Goal: Feedback & Contribution: Submit feedback/report problem

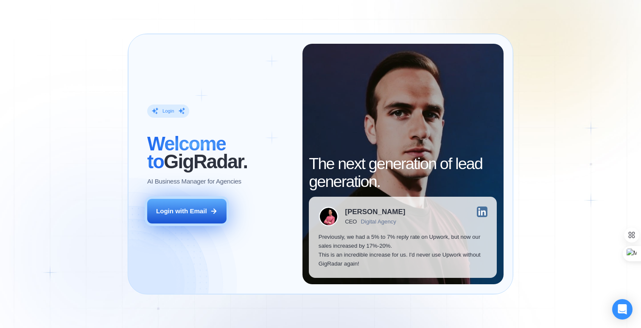
click at [185, 212] on div "Login with Email" at bounding box center [181, 211] width 51 height 9
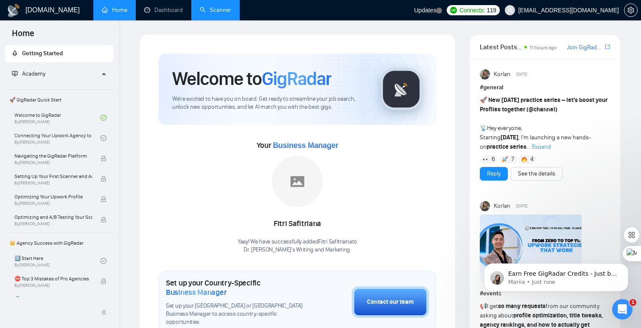
click at [200, 8] on link "Scanner" at bounding box center [215, 9] width 31 height 7
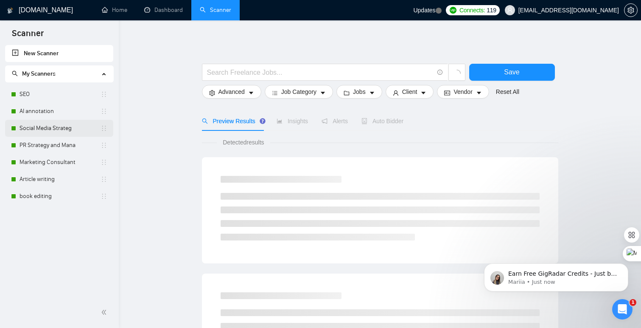
click at [67, 125] on link "Social Media Strateg" at bounding box center [60, 128] width 81 height 17
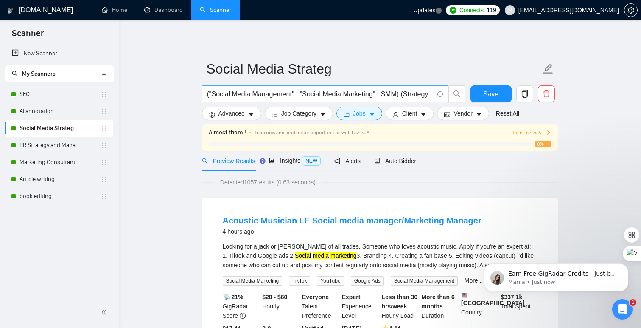
click at [278, 98] on input "("Social Media Management" | "Social Media Marketing" | SMM) (Strategy | Strate…" at bounding box center [320, 94] width 227 height 11
click at [392, 96] on input "("Social Media Management" | "Social Media Marketing" | SMM) (Strategy | Strate…" at bounding box center [320, 94] width 227 height 11
paste input "857782"
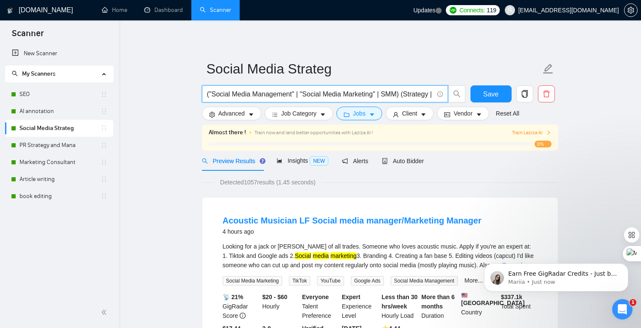
click at [382, 95] on input "("Social Media Management" | "Social Media Marketing" | SMM) (Strategy | Strate…" at bounding box center [320, 94] width 227 height 11
paste input ""No agency", "No agencies", "[No agency]", "(No agency)", "[No agencies]", "(No…"
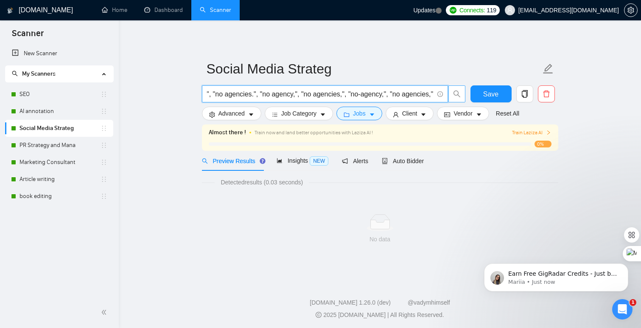
scroll to position [0, 1438]
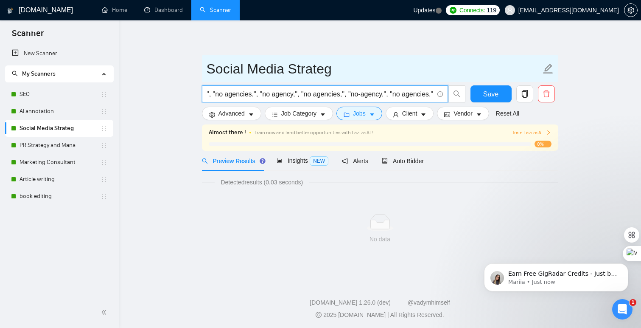
drag, startPoint x: 253, startPoint y: 94, endPoint x: 486, endPoint y: 73, distance: 234.0
click at [480, 84] on form "Social Media Strateg ("Social Media Management" | "Social Media Marketing" | SM…" at bounding box center [380, 89] width 357 height 69
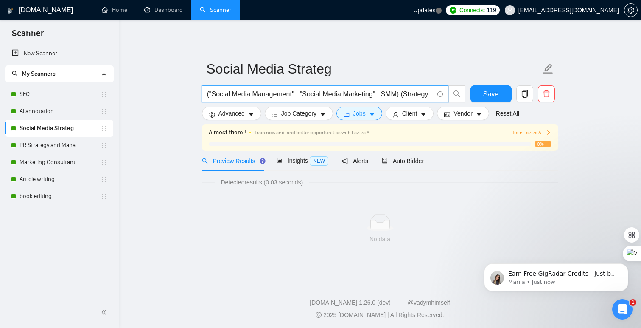
click at [315, 90] on input "("Social Media Management" | "Social Media Marketing" | SMM) (Strategy | Strate…" at bounding box center [320, 94] width 227 height 11
drag, startPoint x: 315, startPoint y: 90, endPoint x: 457, endPoint y: 104, distance: 142.8
click at [457, 104] on div "("Social Media Management" | "Social Media Marketing" | SMM) (Strategy | Strate…" at bounding box center [333, 95] width 267 height 21
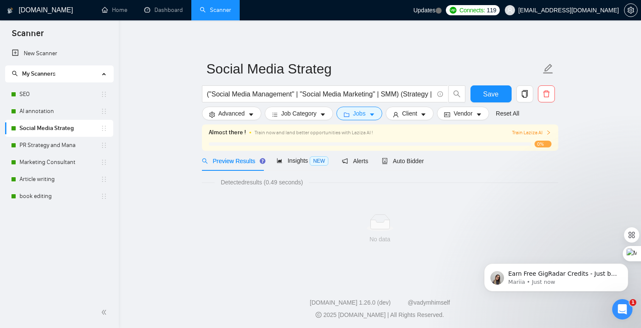
click at [384, 84] on form "Social Media Strateg ("Social Media Management" | "Social Media Marketing" | SM…" at bounding box center [380, 89] width 357 height 69
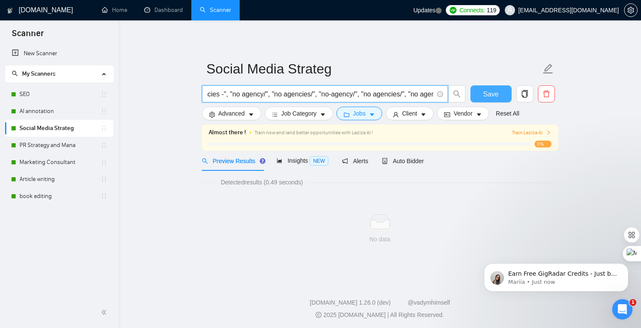
scroll to position [0, 1438]
drag, startPoint x: 357, startPoint y: 96, endPoint x: 492, endPoint y: 102, distance: 135.1
click at [492, 102] on div "("Social Media Management" | "Social Media Marketing" | SMM) (Strategy | Strate…" at bounding box center [378, 95] width 357 height 21
click at [340, 90] on input "("Social Media Management" | "Social Media Marketing" | SMM) (Strategy | Strate…" at bounding box center [320, 94] width 227 height 11
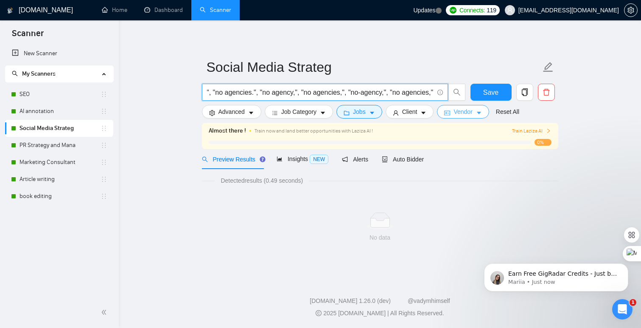
drag, startPoint x: 213, startPoint y: 90, endPoint x: 448, endPoint y: 112, distance: 236.2
click at [448, 112] on form "Social Media Strateg ("Social Media Management" | "Social Media Marketing" | SM…" at bounding box center [380, 87] width 357 height 69
click at [359, 89] on input "("Social Media Management" | "Social Media Marketing" | SMM) (Strategy | Strate…" at bounding box center [320, 92] width 227 height 11
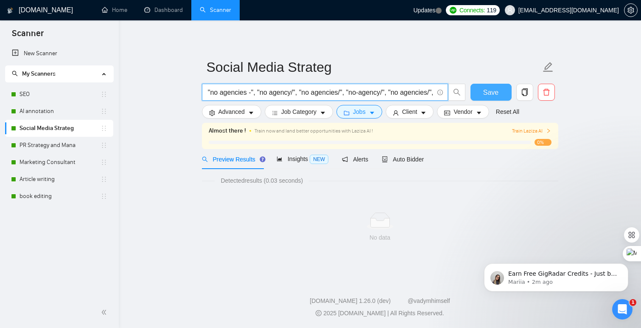
drag, startPoint x: 346, startPoint y: 89, endPoint x: 478, endPoint y: 97, distance: 132.7
click at [478, 97] on div "("Social Media Management" | "Social Media Marketing" | SMM) (Strategy | Strate…" at bounding box center [378, 94] width 357 height 21
click at [346, 86] on span "("Social Media Management" | "Social Media Marketing" | SMM) (Strategy | Strate…" at bounding box center [325, 92] width 246 height 17
drag, startPoint x: 346, startPoint y: 86, endPoint x: 379, endPoint y: 86, distance: 34.0
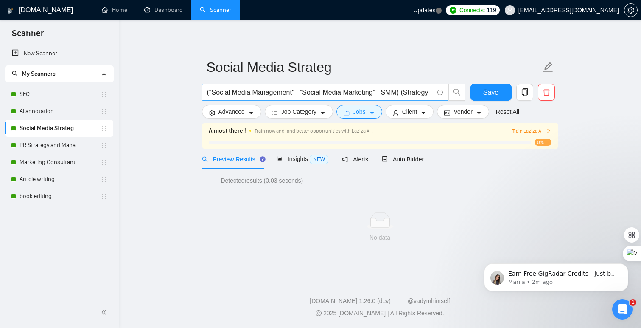
click at [379, 86] on span "("Social Media Management" | "Social Media Marketing" | SMM) (Strategy | Strate…" at bounding box center [325, 92] width 246 height 17
drag, startPoint x: 298, startPoint y: 91, endPoint x: 446, endPoint y: 89, distance: 147.3
click at [446, 89] on span "("Social Media Management" | "Social Media Marketing" | SMM) (Strategy | Strate…" at bounding box center [325, 92] width 246 height 17
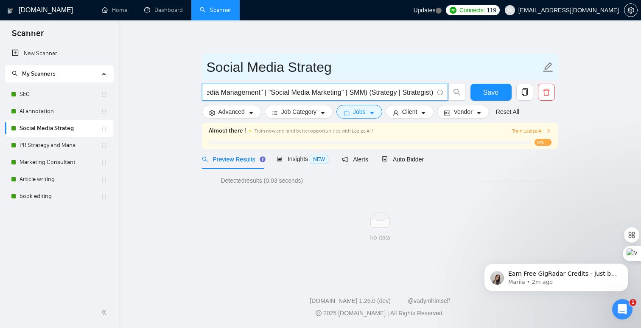
type input "("Social Media Management" | "Social Media Marketing" | SMM) (Strategy | Strate…"
click at [371, 65] on input "Social Media Strateg" at bounding box center [374, 66] width 334 height 21
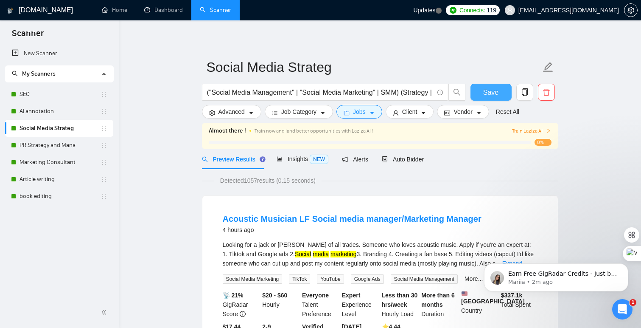
click at [481, 98] on button "Save" at bounding box center [491, 92] width 41 height 17
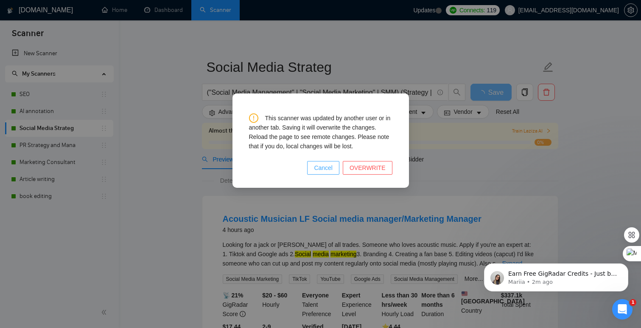
click at [337, 164] on button "Cancel" at bounding box center [323, 168] width 32 height 14
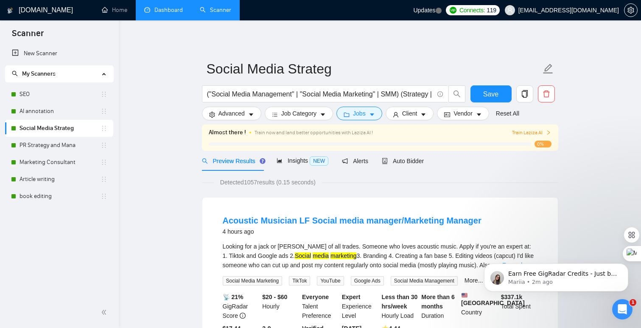
click at [175, 7] on link "Dashboard" at bounding box center [163, 9] width 39 height 7
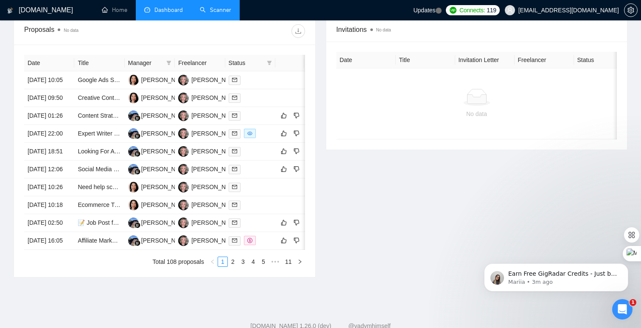
scroll to position [344, 0]
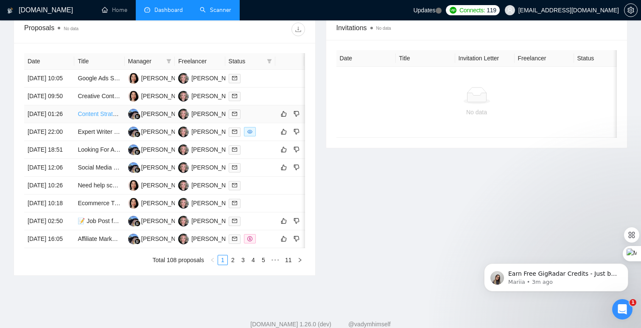
click at [87, 117] on link "Content Strategist + Short-Form Video Editor + Social Media Manager for Fitness…" at bounding box center [193, 113] width 231 height 7
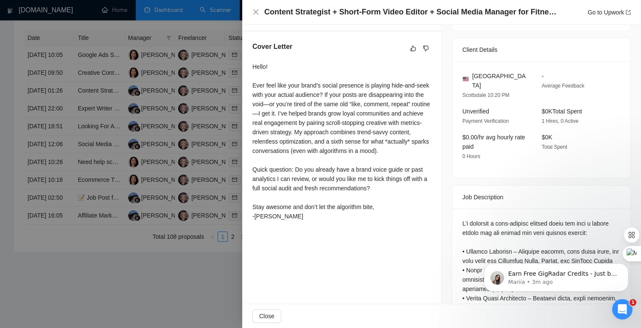
scroll to position [208, 0]
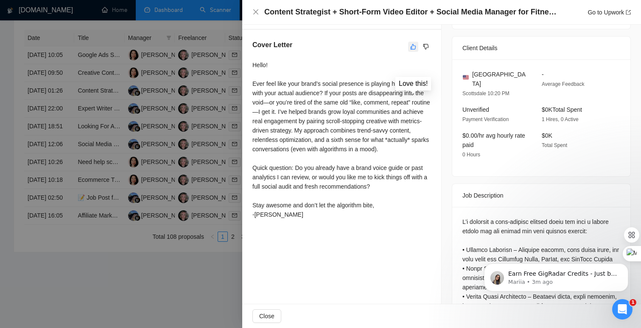
click at [414, 46] on icon "like" at bounding box center [413, 46] width 6 height 7
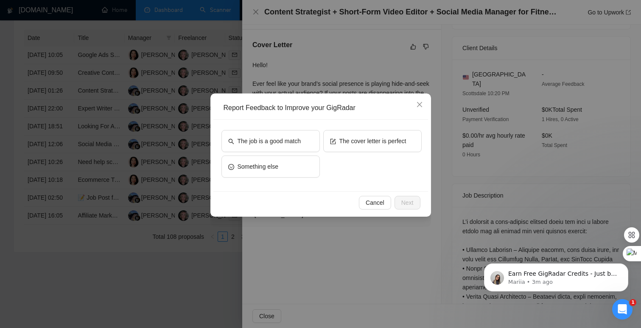
click at [399, 73] on div "Report Feedback to Improve your GigRadar The job is a good match The cover lett…" at bounding box center [320, 164] width 641 height 328
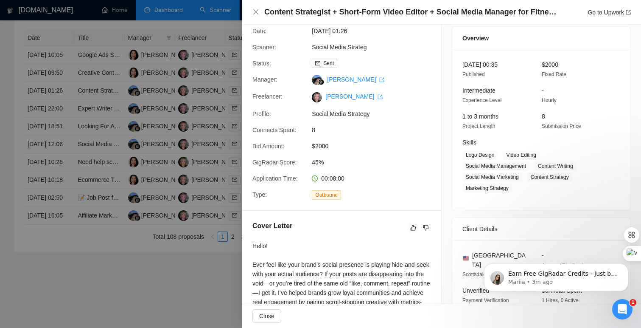
scroll to position [0, 0]
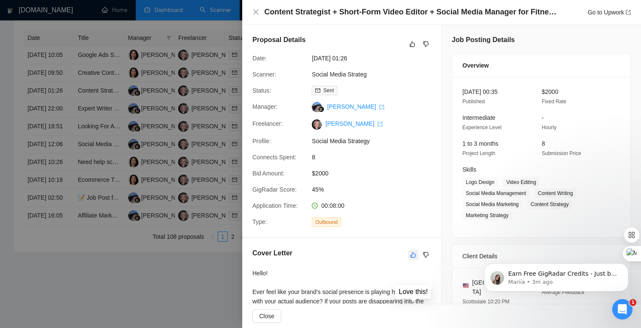
click at [413, 253] on icon "like" at bounding box center [414, 255] width 6 height 6
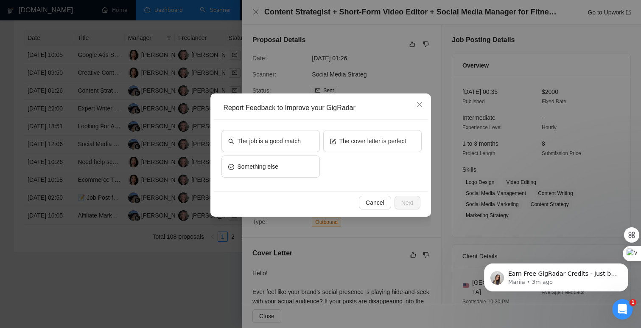
click at [448, 265] on div "Report Feedback to Improve your GigRadar The job is a good match The cover lett…" at bounding box center [320, 164] width 641 height 328
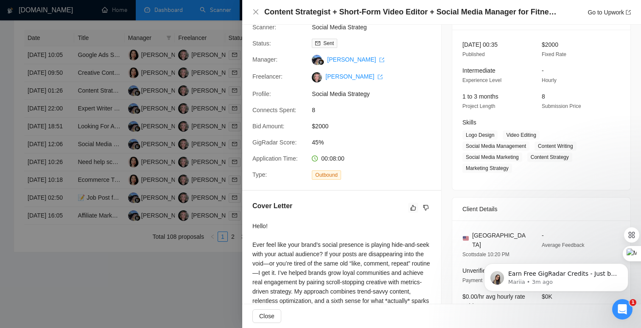
scroll to position [56, 0]
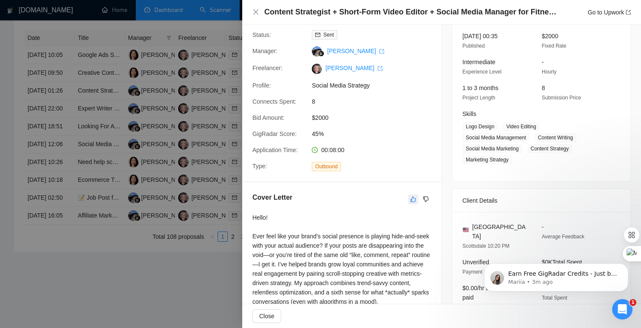
click at [414, 199] on icon "like" at bounding box center [413, 199] width 6 height 7
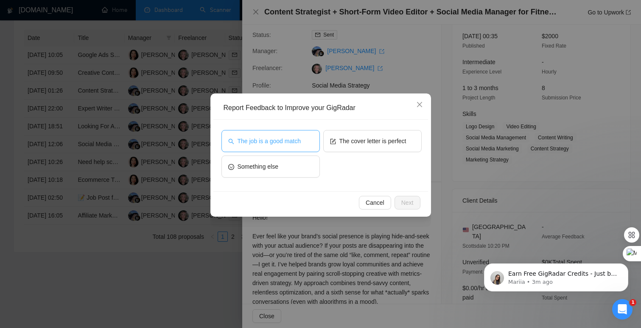
click at [310, 135] on button "The job is a good match" at bounding box center [271, 141] width 98 height 22
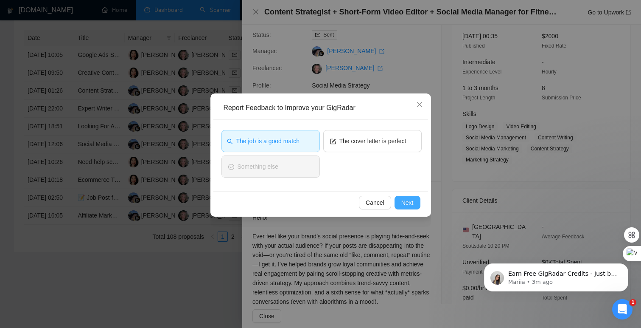
click at [409, 199] on span "Next" at bounding box center [408, 202] width 12 height 9
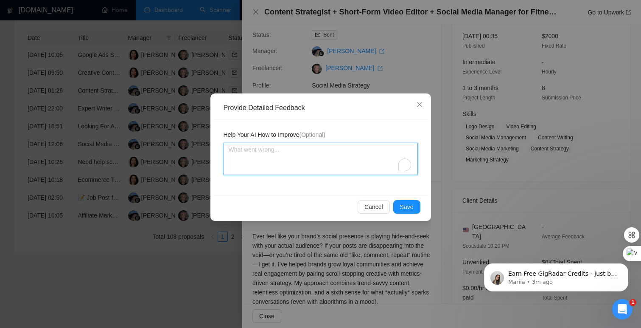
click at [352, 160] on textarea "To enrich screen reader interactions, please activate Accessibility in Grammarl…" at bounding box center [321, 159] width 194 height 32
type textarea "W"
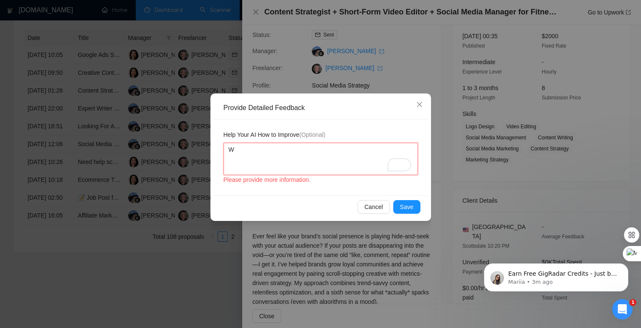
type textarea "Wr"
type textarea "Wri"
type textarea "Writ"
type textarea "Write"
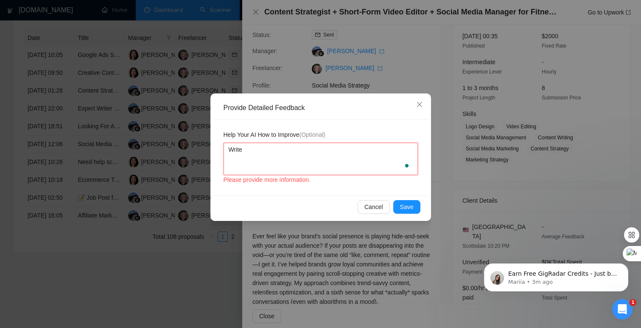
type textarea "Write m"
type textarea "Write mo"
type textarea "Write mor"
type textarea "Write more"
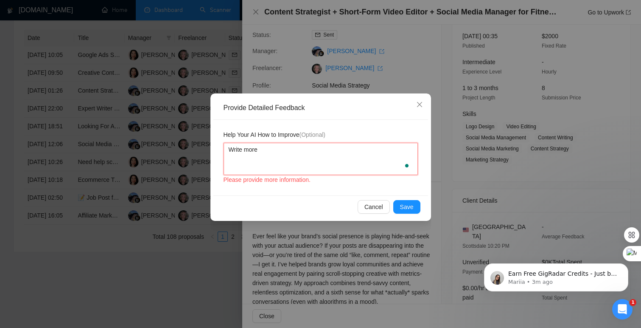
type textarea "Write more n"
type textarea "Write more na"
type textarea "Write more nat"
type textarea "Write more natu"
type textarea "Write more natur"
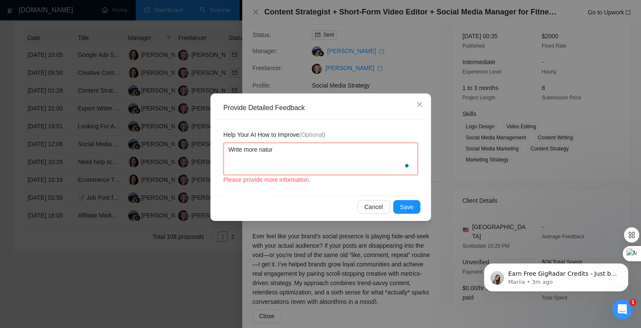
type textarea "Write more natura"
type textarea "Write more natural"
type textarea "Write more naturall"
type textarea "Write more naturally"
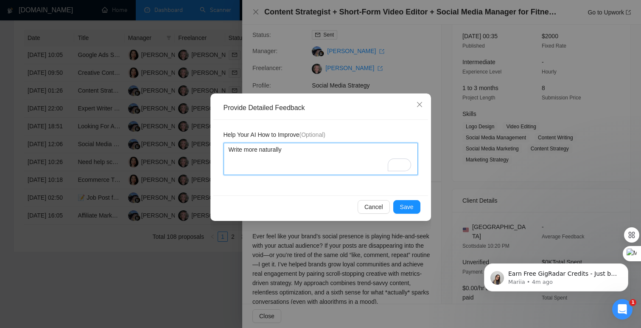
type textarea "Write more naturally"
type textarea "Write more naturally p"
type textarea "Write more naturally ple"
type textarea "Write more naturally plea"
type textarea "Write more naturally pleas"
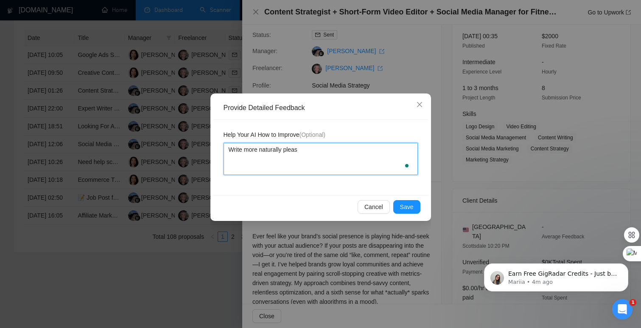
type textarea "Write more naturally please"
type textarea "Write more naturally please."
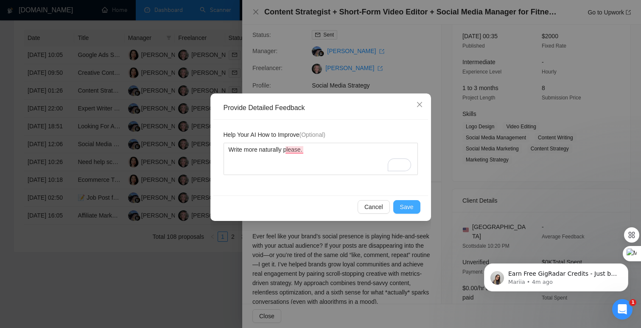
click at [414, 207] on button "Save" at bounding box center [406, 207] width 27 height 14
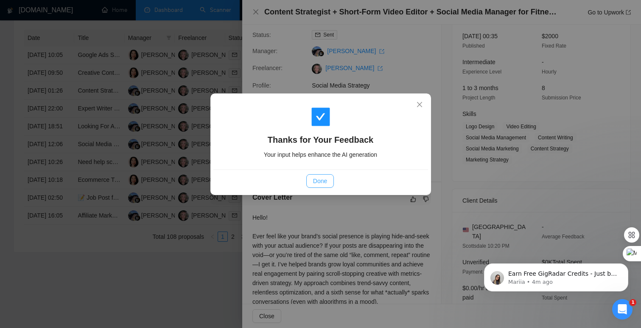
click at [323, 183] on span "Done" at bounding box center [320, 180] width 14 height 9
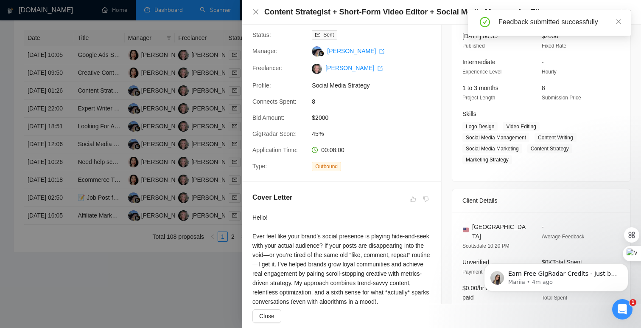
click at [218, 94] on div at bounding box center [320, 164] width 641 height 328
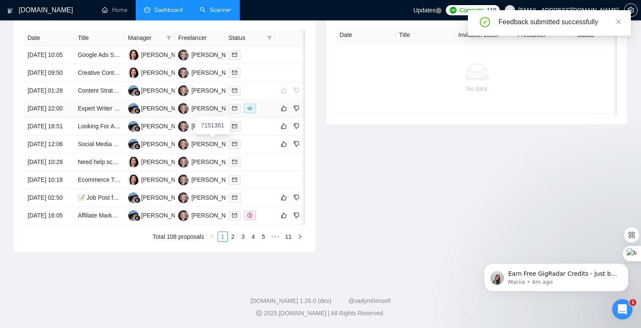
click at [202, 116] on div "7151361" at bounding box center [212, 125] width 35 height 18
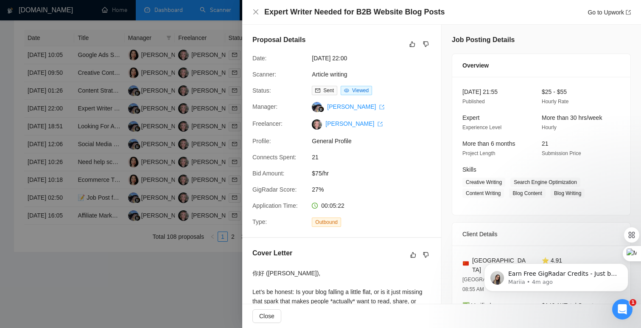
scroll to position [19, 0]
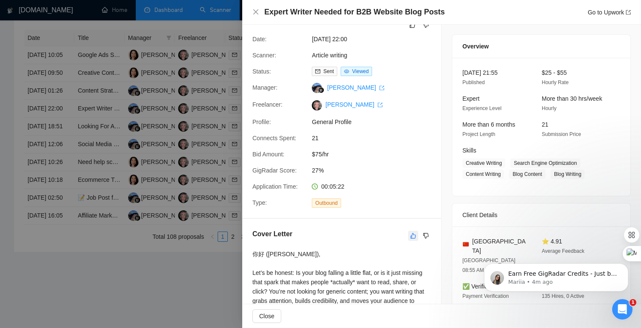
click at [417, 230] on button "button" at bounding box center [413, 235] width 10 height 10
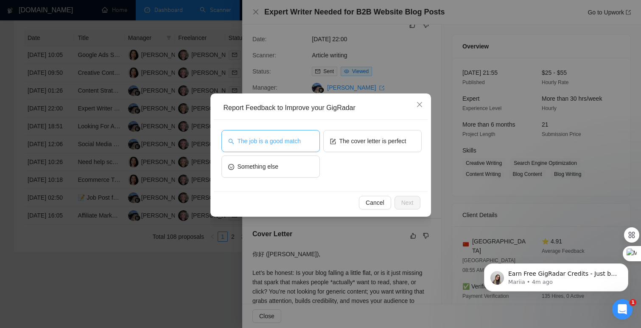
click at [309, 140] on button "The job is a good match" at bounding box center [271, 141] width 98 height 22
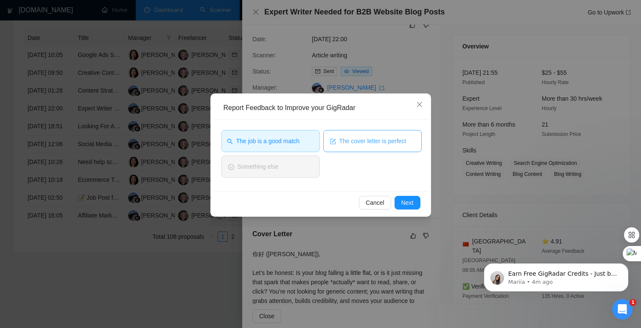
click at [345, 143] on span "The cover letter is perfect" at bounding box center [373, 140] width 67 height 9
click at [415, 204] on button "Next" at bounding box center [408, 203] width 26 height 14
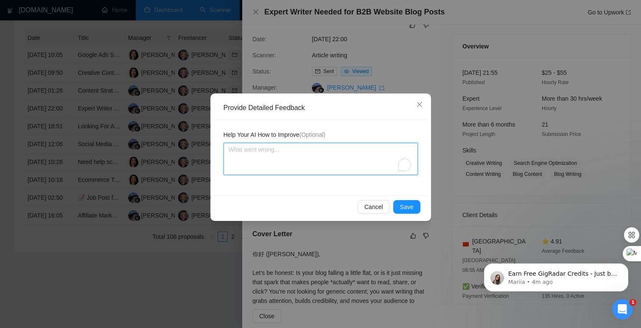
click at [369, 166] on textarea "To enrich screen reader interactions, please activate Accessibility in Grammarl…" at bounding box center [321, 159] width 194 height 32
click at [368, 163] on textarea "To enrich screen reader interactions, please activate Accessibility in Grammarl…" at bounding box center [321, 159] width 194 height 32
type textarea "V"
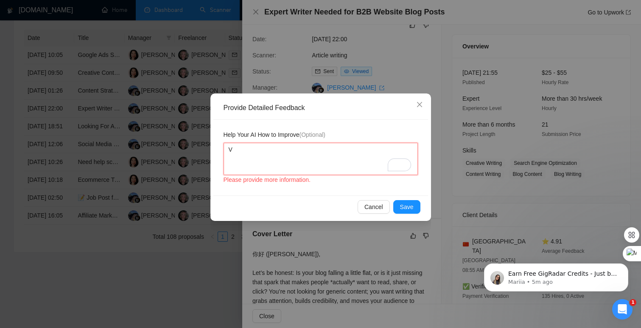
type textarea "Ve"
type textarea "Ver"
type textarea "Very"
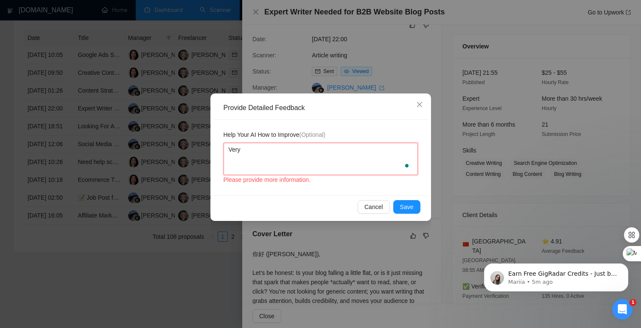
type textarea "Ver"
type textarea "Ve"
type textarea "V"
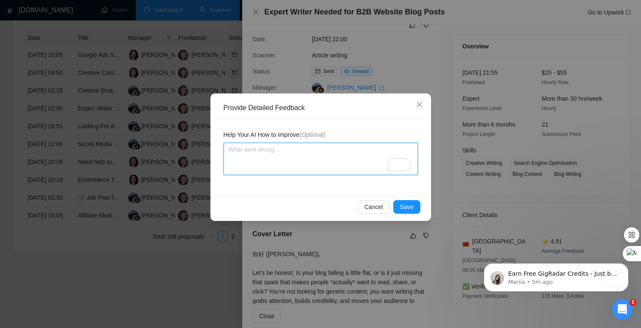
scroll to position [434, 0]
type textarea "W"
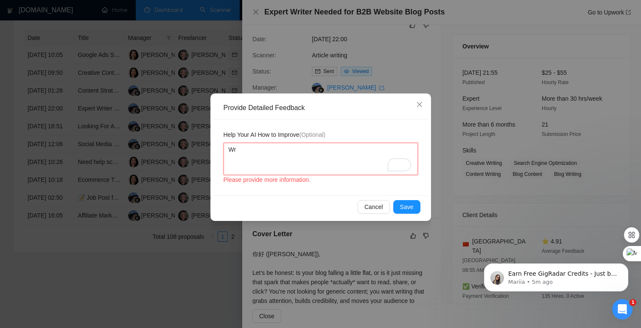
type textarea "Wri"
type textarea "Writ"
type textarea "Write"
type textarea "Write m"
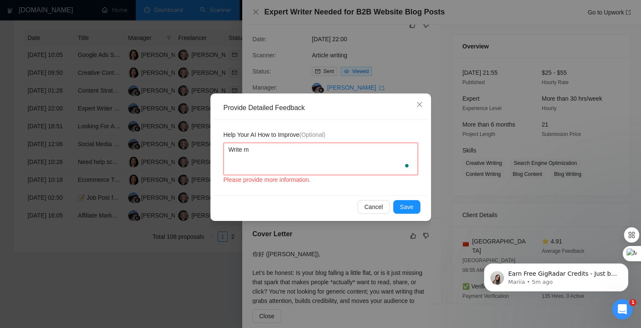
type textarea "Write mo"
type textarea "Write mor"
type textarea "Write more"
type textarea "Write more h"
type textarea "Write more hu"
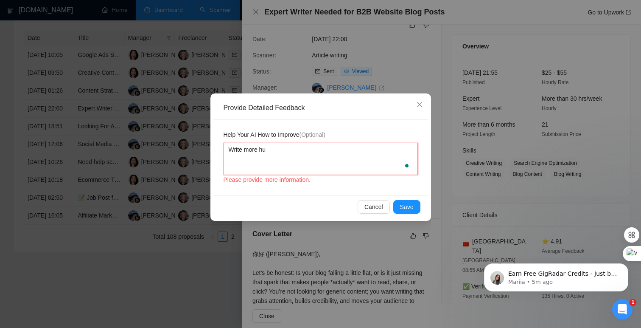
type textarea "Write more hum"
type textarea "Write more huma"
type textarea "Write more human"
type textarea "Write more human."
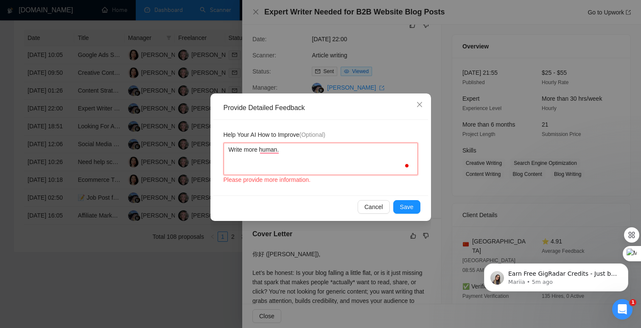
type textarea "Write more human. N"
type textarea "Write more human. No"
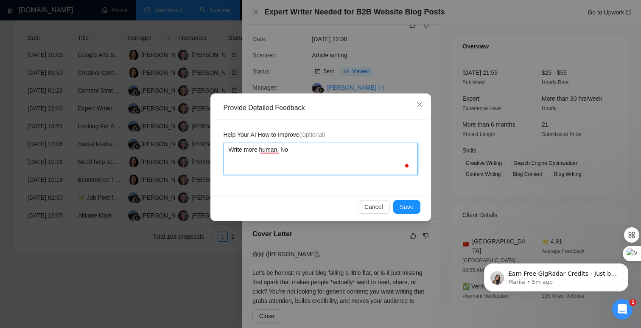
type textarea "Write more human. No"
type textarea "Write more human. No c"
type textarea "Write more human. No cl"
type textarea "Write more human. No cli"
type textarea "Write more human. No clic"
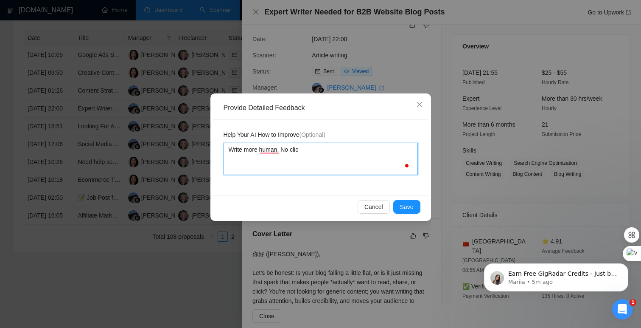
type textarea "Write more human. No clich"
type textarea "Write more human. No clichr"
type textarea "Write more human. No cliche"
type textarea "Write more human. No cliches"
type textarea "Write more human. No cliches."
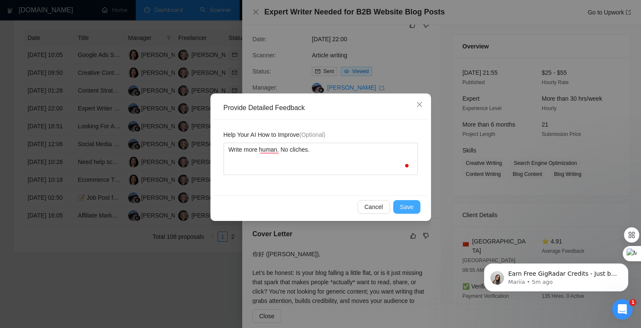
click at [406, 202] on span "Save" at bounding box center [407, 206] width 14 height 9
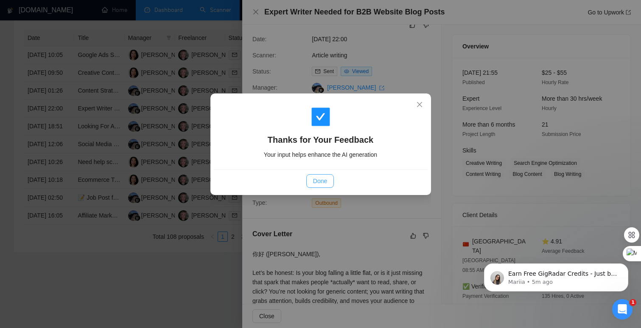
click at [324, 178] on span "Done" at bounding box center [320, 180] width 14 height 9
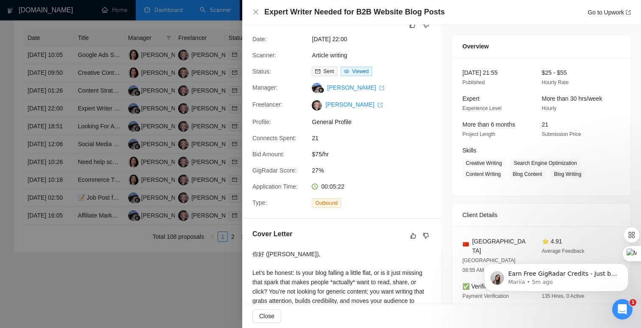
click at [213, 143] on div at bounding box center [320, 164] width 641 height 328
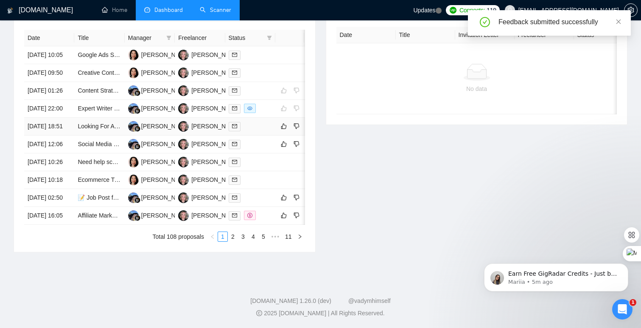
click at [256, 121] on div at bounding box center [250, 126] width 43 height 10
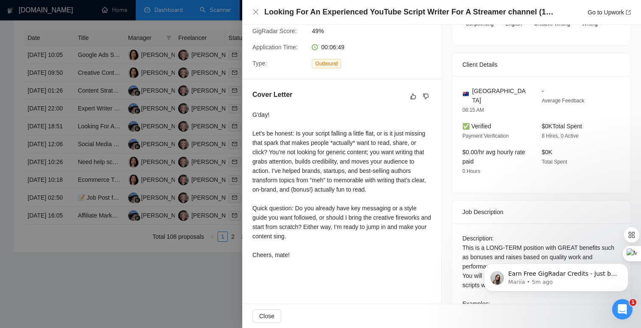
scroll to position [159, 0]
click at [410, 95] on icon "like" at bounding box center [413, 95] width 6 height 7
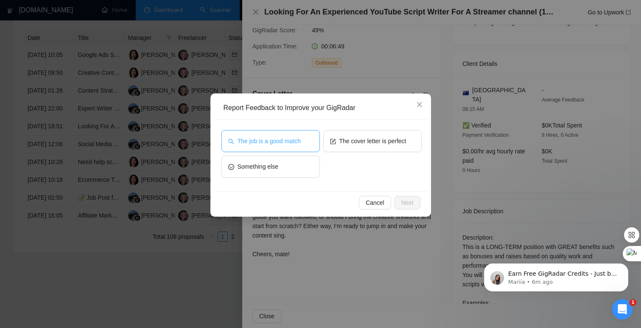
click at [301, 141] on span "The job is a good match" at bounding box center [269, 140] width 63 height 9
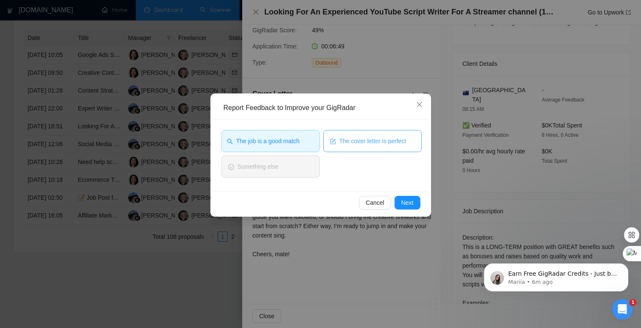
click at [334, 142] on icon "form" at bounding box center [333, 141] width 6 height 6
click at [292, 142] on span "The job is a good match" at bounding box center [267, 140] width 63 height 9
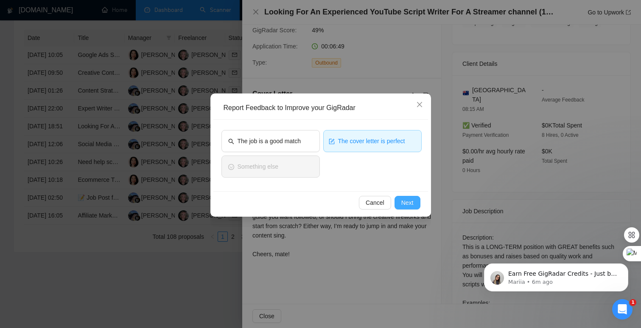
click at [406, 206] on span "Next" at bounding box center [408, 202] width 12 height 9
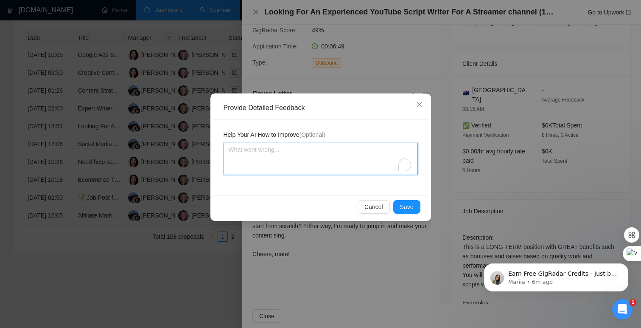
click at [348, 157] on textarea "To enrich screen reader interactions, please activate Accessibility in Grammarl…" at bounding box center [321, 159] width 194 height 32
type textarea "T"
type textarea "Th"
type textarea "Thi"
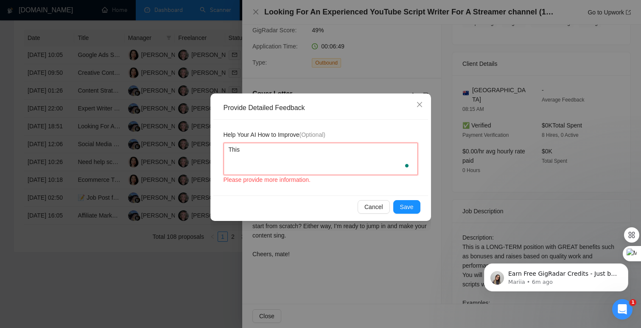
type textarea "This"
type textarea "This w"
type textarea "This ws"
type textarea "This wsa"
type textarea "This ws"
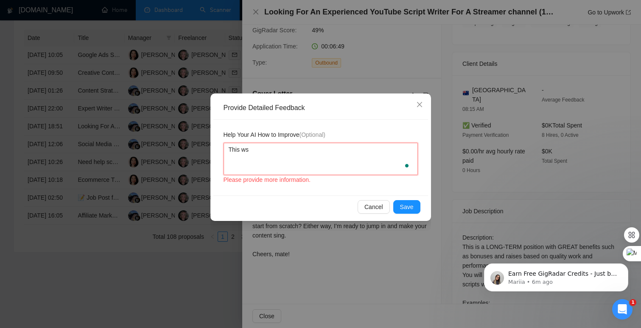
type textarea "This w"
type textarea "This wa"
type textarea "This was"
type textarea "This was r"
type textarea "This was re"
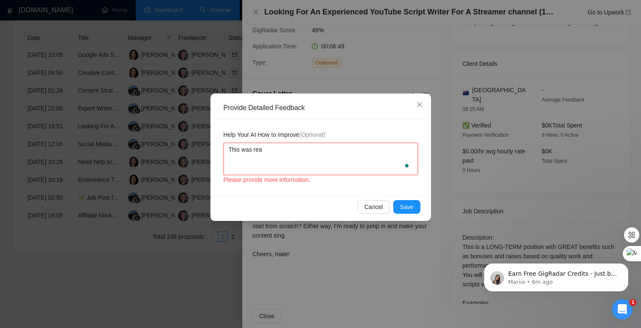
type textarea "This was real"
type textarea "This was reall"
type textarea "This was really"
type textarea "This was really g"
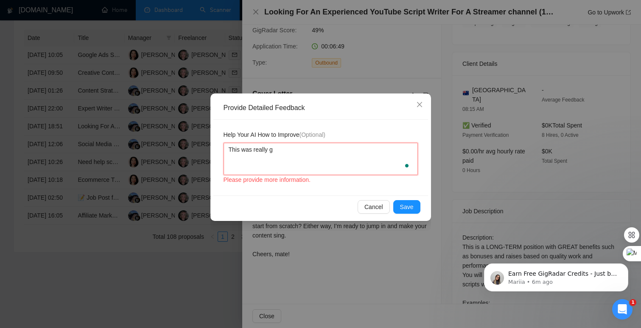
type textarea "This was really go"
type textarea "This was really goo"
type textarea "This was really good"
type textarea "This was really good."
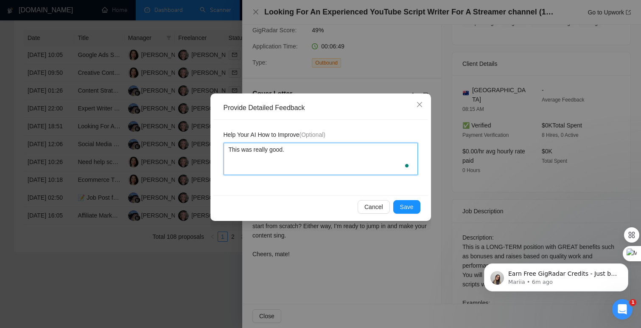
type textarea "This was really good."
type textarea "This was really good. I"
type textarea "This was really good. I l"
type textarea "This was really good. I lik"
type textarea "This was really good. I like"
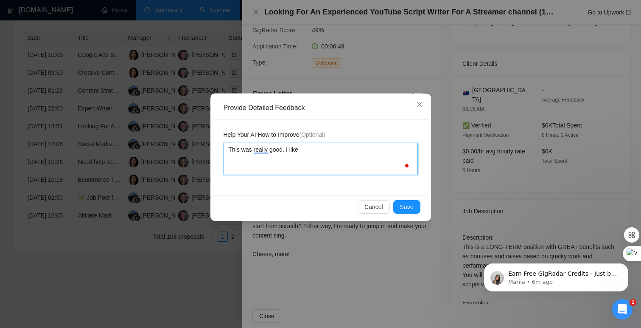
type textarea "This was really good. I like"
type textarea "This was really good. I like h"
type textarea "This was really good. I like ho"
type textarea "This was really good. I like how"
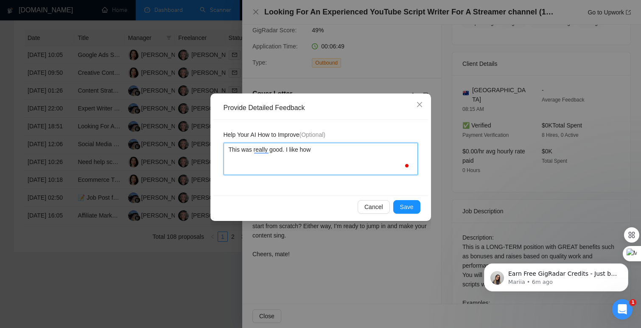
type textarea "This was really good. I like how c"
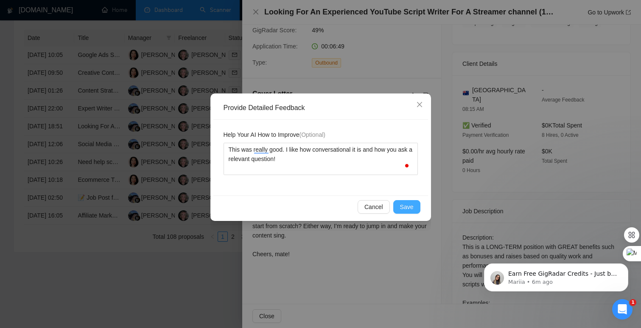
click at [416, 209] on button "Save" at bounding box center [406, 207] width 27 height 14
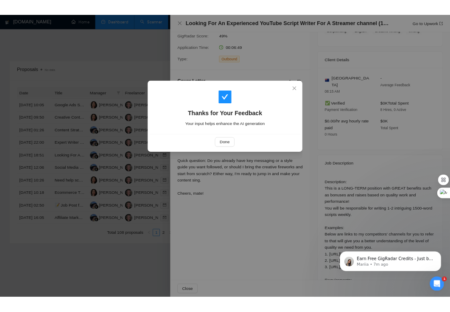
scroll to position [412, 0]
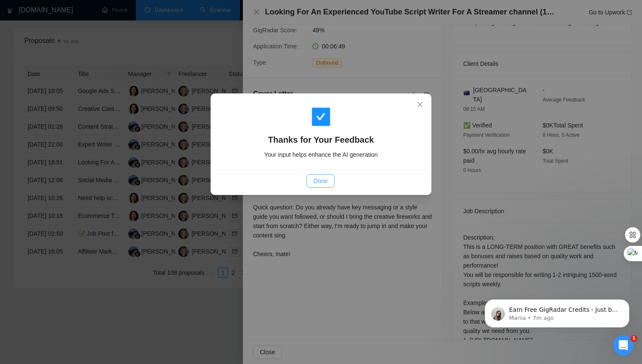
click at [320, 185] on span "Done" at bounding box center [320, 180] width 14 height 9
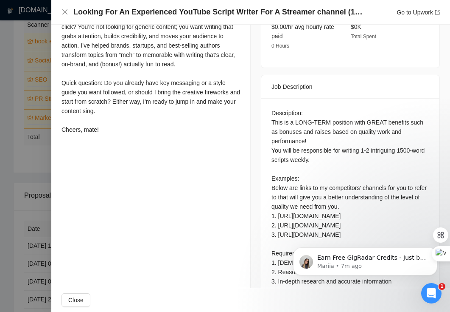
scroll to position [372, 0]
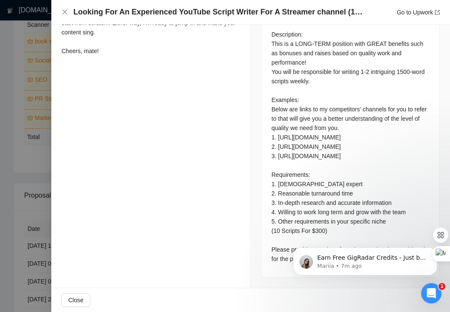
click at [9, 87] on div at bounding box center [225, 156] width 450 height 312
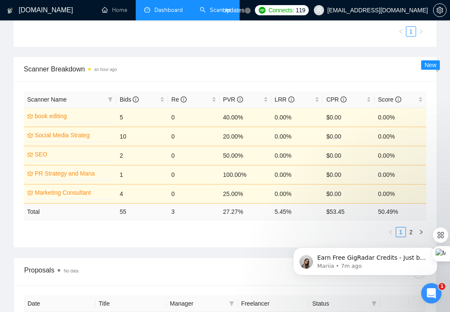
scroll to position [337, 0]
click at [443, 11] on icon "setting" at bounding box center [440, 10] width 7 height 7
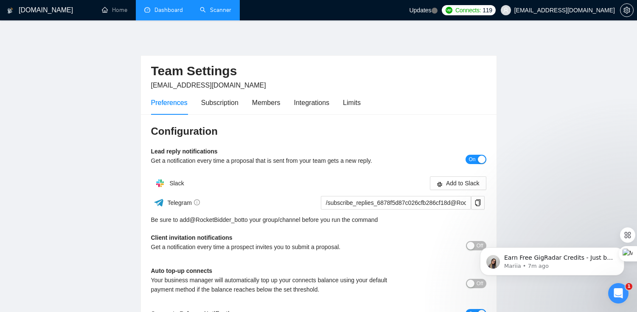
click at [218, 13] on link "Scanner" at bounding box center [215, 9] width 31 height 7
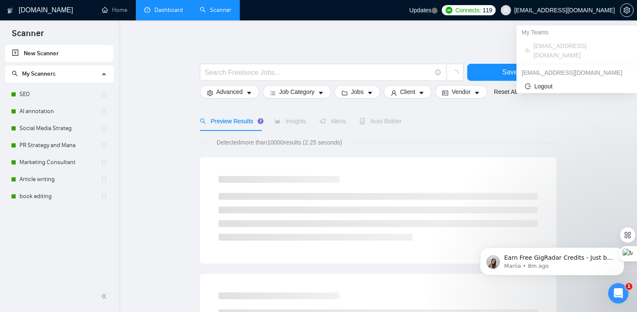
click at [594, 10] on span "[EMAIL_ADDRESS][DOMAIN_NAME]" at bounding box center [564, 10] width 101 height 0
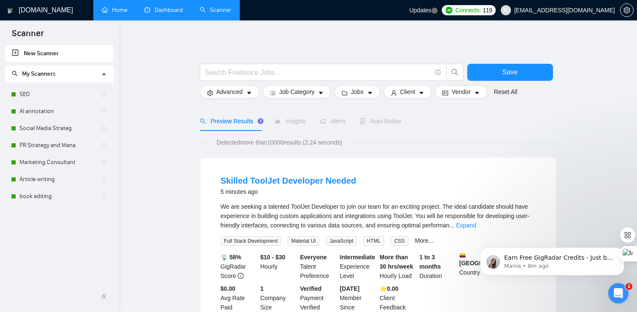
click at [126, 13] on link "Home" at bounding box center [114, 9] width 25 height 7
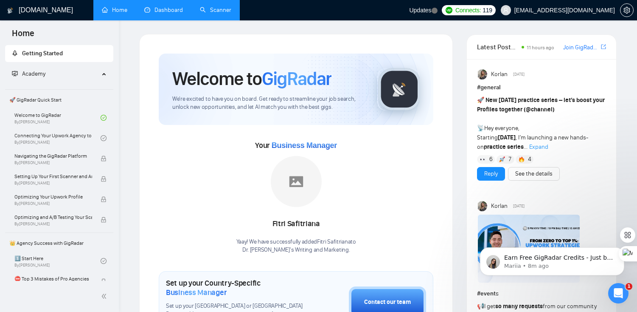
click at [160, 10] on link "Dashboard" at bounding box center [163, 9] width 39 height 7
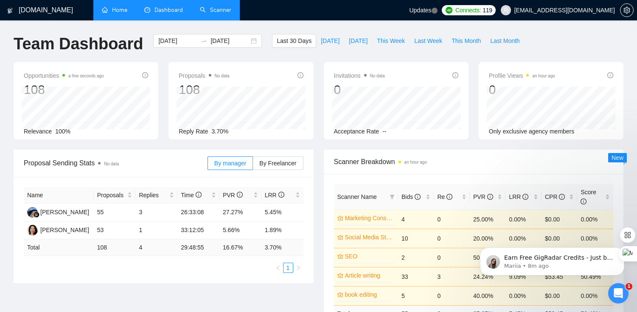
click at [431, 12] on span "Updates" at bounding box center [420, 10] width 22 height 7
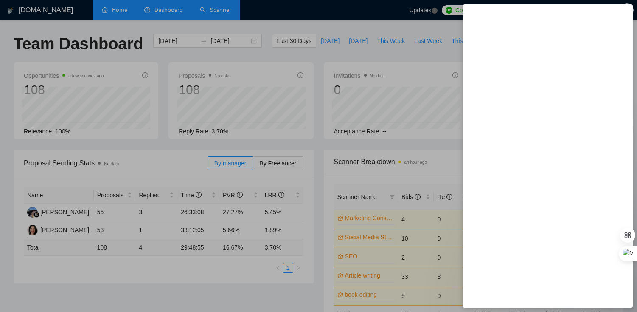
click at [441, 30] on div at bounding box center [318, 156] width 637 height 312
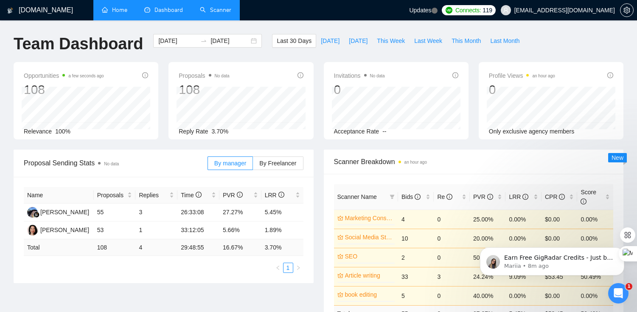
click at [214, 6] on link "Scanner" at bounding box center [215, 9] width 31 height 7
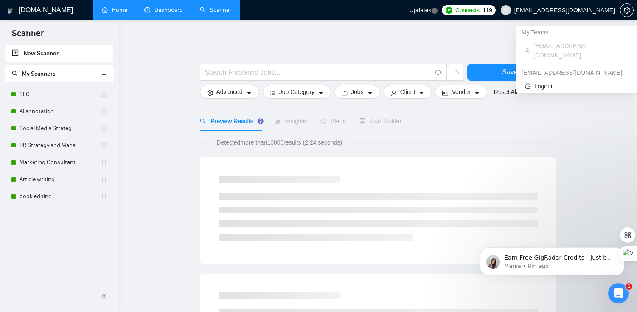
click at [536, 15] on span "[EMAIL_ADDRESS][DOMAIN_NAME]" at bounding box center [558, 10] width 124 height 27
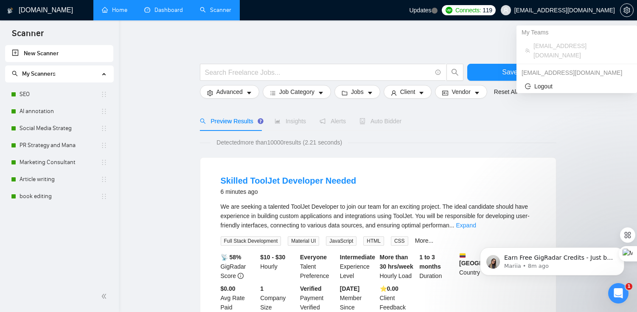
click at [511, 8] on span at bounding box center [506, 10] width 10 height 10
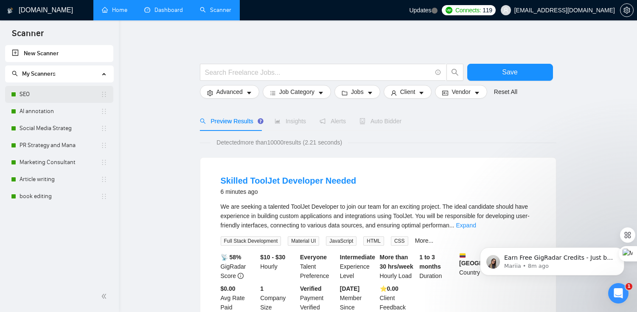
click at [53, 95] on link "SEO" at bounding box center [60, 94] width 81 height 17
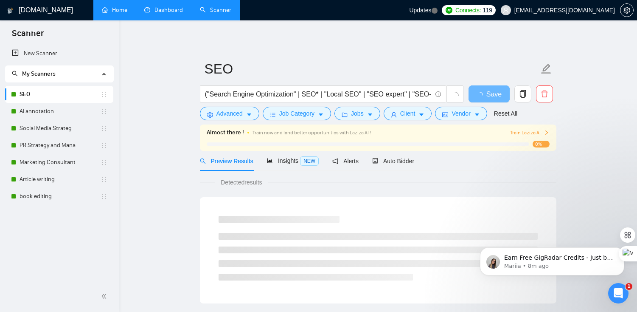
scroll to position [9, 0]
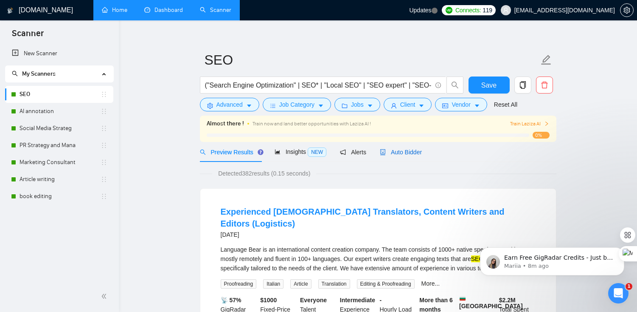
click at [386, 150] on icon "robot" at bounding box center [383, 152] width 6 height 6
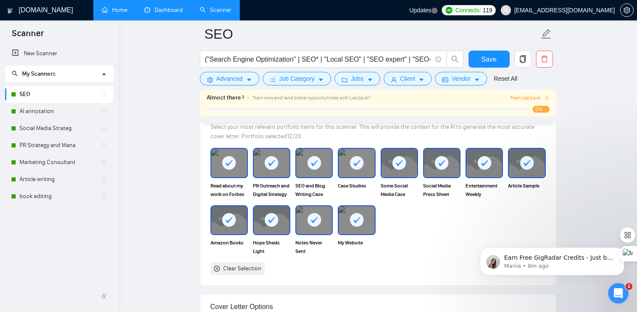
scroll to position [784, 0]
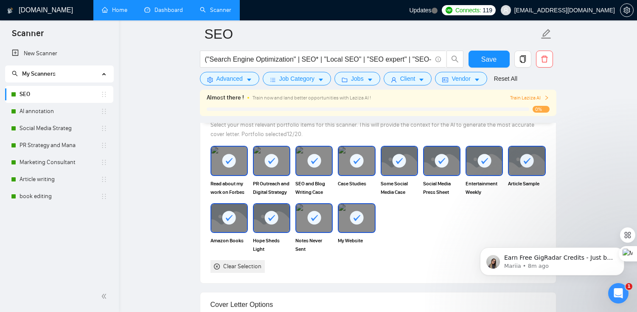
click at [397, 165] on rect at bounding box center [400, 161] width 14 height 14
click at [436, 165] on icon at bounding box center [442, 161] width 14 height 14
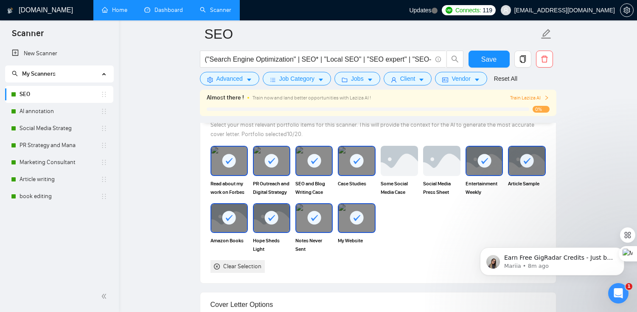
click at [478, 163] on rect at bounding box center [485, 161] width 14 height 14
drag, startPoint x: 524, startPoint y: 158, endPoint x: 328, endPoint y: 171, distance: 196.1
click at [500, 158] on div "Read about my work on Forbes PR Outreach and Digital Strategy SEO and Blog Writ…" at bounding box center [378, 209] width 340 height 127
click at [229, 210] on div at bounding box center [229, 218] width 36 height 28
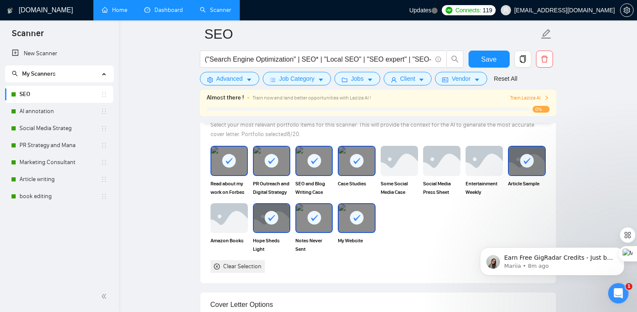
click at [278, 214] on icon at bounding box center [271, 218] width 14 height 14
click at [323, 208] on div at bounding box center [314, 218] width 36 height 28
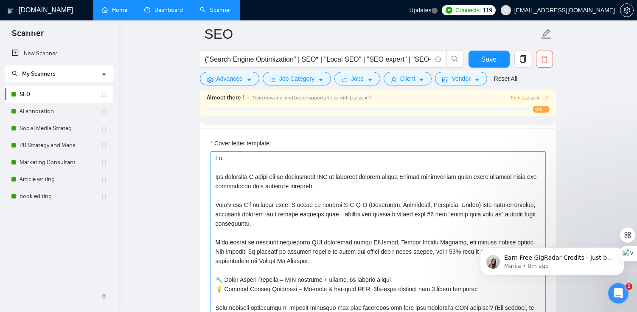
scroll to position [969, 0]
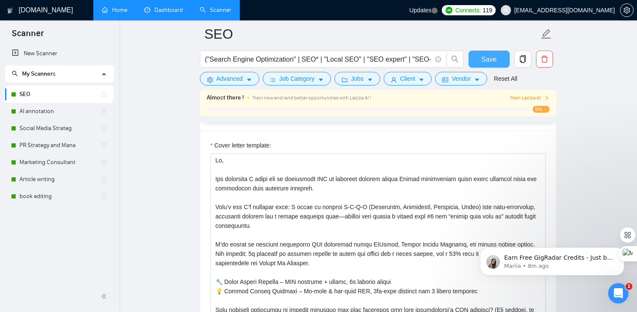
click at [492, 59] on span "Save" at bounding box center [488, 59] width 15 height 11
click at [68, 112] on link "AI annotation" at bounding box center [60, 111] width 81 height 17
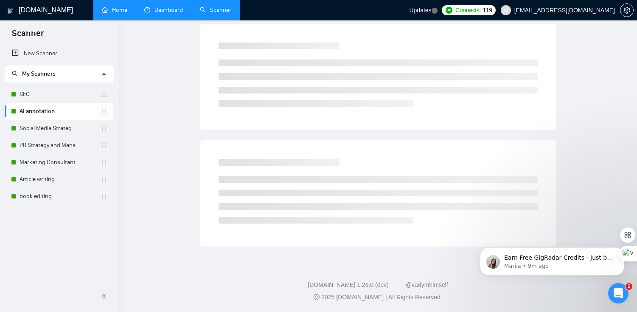
scroll to position [25, 0]
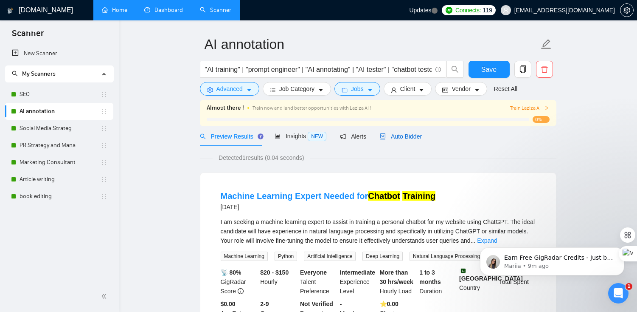
click at [392, 134] on span "Auto Bidder" at bounding box center [401, 136] width 42 height 7
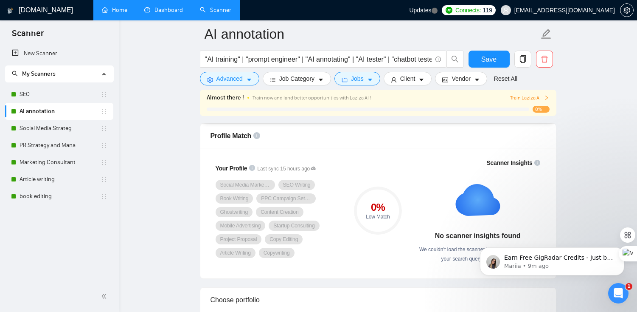
scroll to position [554, 0]
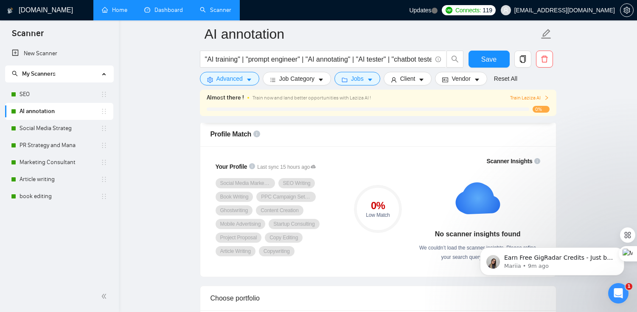
click at [351, 173] on div "0 % Low Match" at bounding box center [377, 208] width 57 height 115
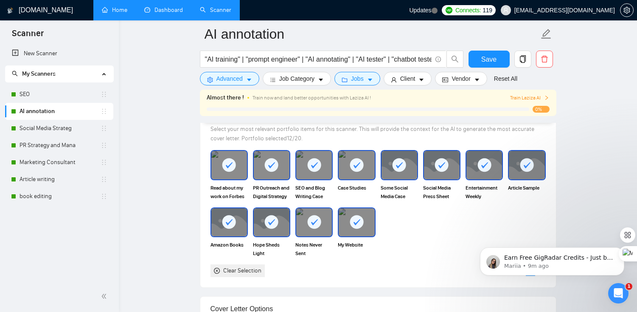
scroll to position [770, 0]
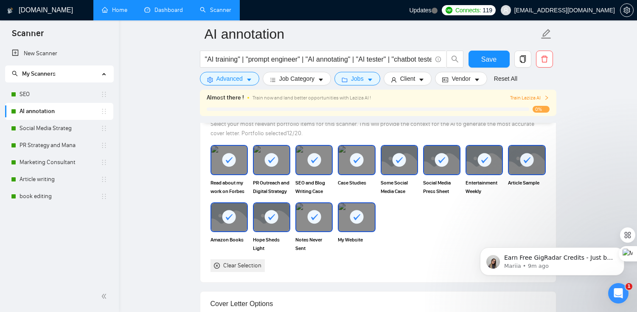
click at [252, 162] on div "PR Outreach and Digital Strategy" at bounding box center [271, 170] width 42 height 50
click at [262, 162] on div at bounding box center [272, 160] width 36 height 28
click at [321, 165] on div at bounding box center [314, 160] width 36 height 28
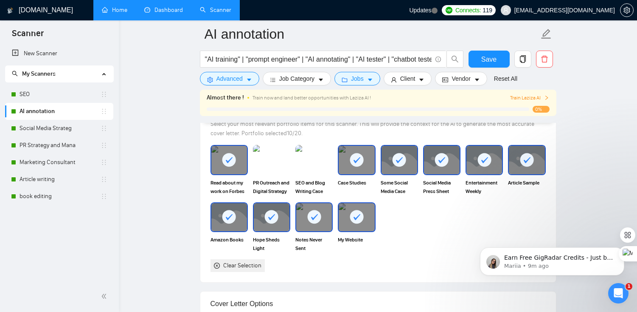
click at [377, 168] on div "Case Studies" at bounding box center [356, 170] width 42 height 50
click at [370, 166] on div at bounding box center [357, 160] width 36 height 28
click at [408, 167] on div at bounding box center [400, 160] width 36 height 28
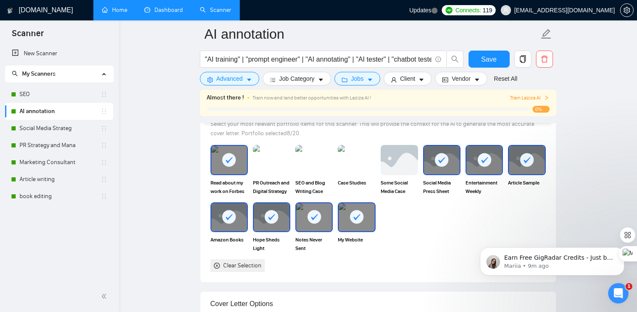
click at [445, 168] on div at bounding box center [442, 160] width 36 height 28
click at [495, 169] on div at bounding box center [484, 160] width 36 height 28
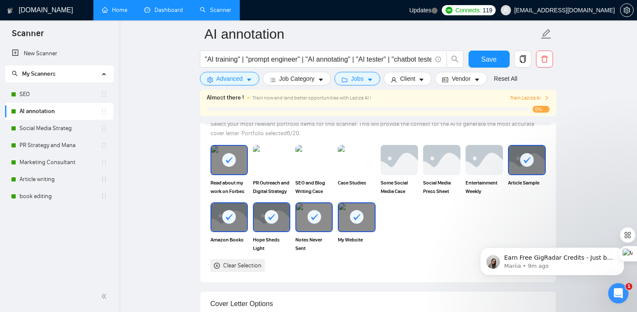
click at [521, 169] on div at bounding box center [527, 160] width 36 height 28
click at [236, 215] on div at bounding box center [229, 217] width 36 height 28
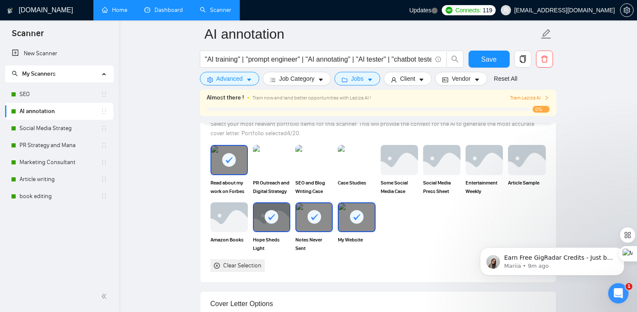
click at [279, 212] on div at bounding box center [272, 217] width 36 height 28
click at [309, 214] on rect at bounding box center [314, 217] width 14 height 14
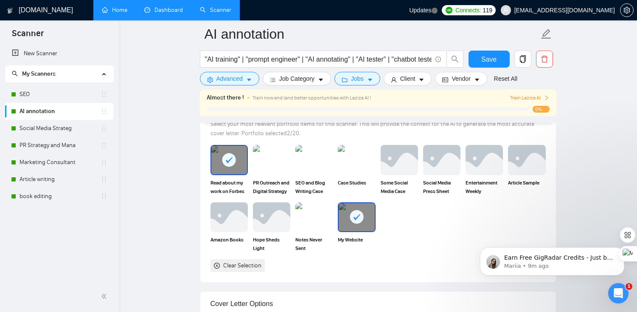
click at [351, 218] on rect at bounding box center [357, 217] width 14 height 14
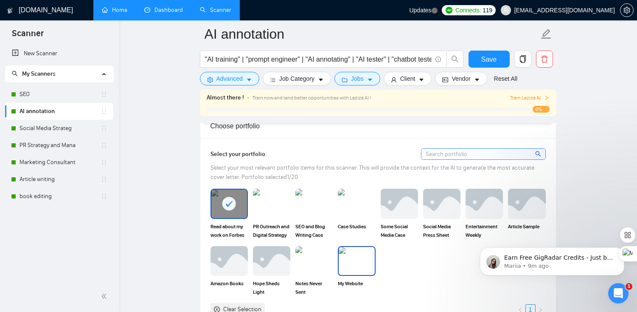
scroll to position [723, 0]
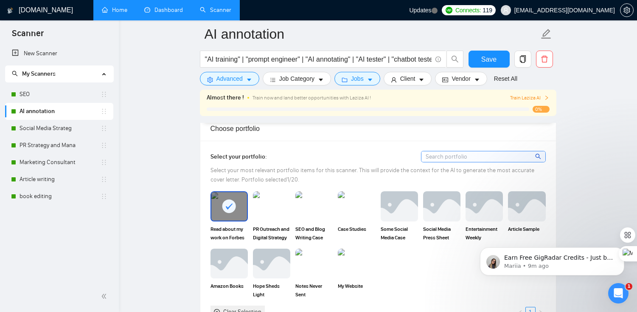
click at [457, 156] on input at bounding box center [483, 156] width 124 height 11
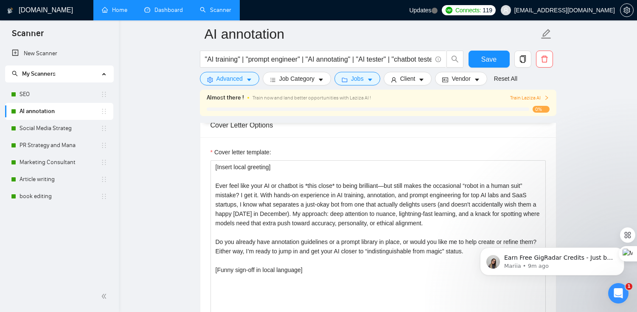
scroll to position [953, 0]
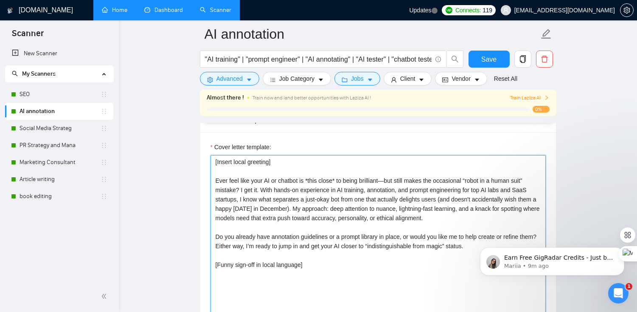
click at [258, 163] on textarea "[Insert local greeting] Ever feel like your AI or chatbot is *this close* to be…" at bounding box center [378, 250] width 335 height 191
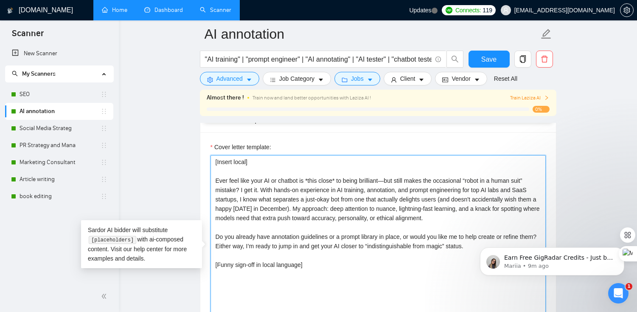
click at [232, 161] on textarea "[Insert local] Ever feel like your AI or chatbot is *this close* to being brill…" at bounding box center [378, 250] width 335 height 191
click at [261, 161] on textarea "[Insert friendly local] Ever feel like your AI or chatbot is *this close* to be…" at bounding box center [378, 250] width 335 height 191
drag, startPoint x: 280, startPoint y: 163, endPoint x: 218, endPoint y: 163, distance: 62.0
click at [218, 163] on textarea "[Insert friendly greeting] Ever feel like your AI or chatbot is *this close* to…" at bounding box center [378, 250] width 335 height 191
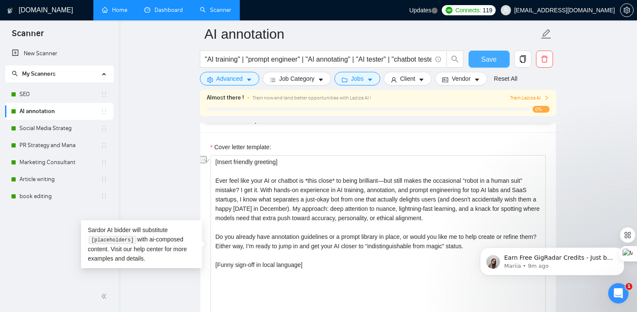
click at [484, 58] on span "Save" at bounding box center [488, 59] width 15 height 11
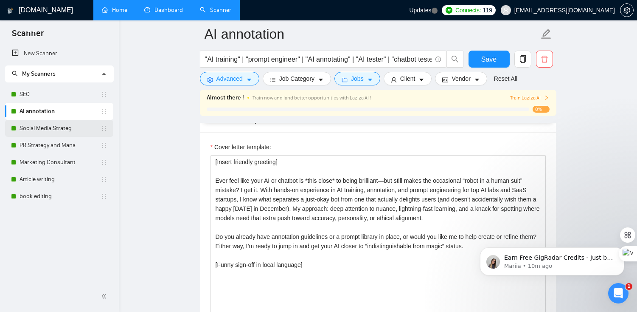
click at [54, 124] on link "Social Media Strateg" at bounding box center [60, 128] width 81 height 17
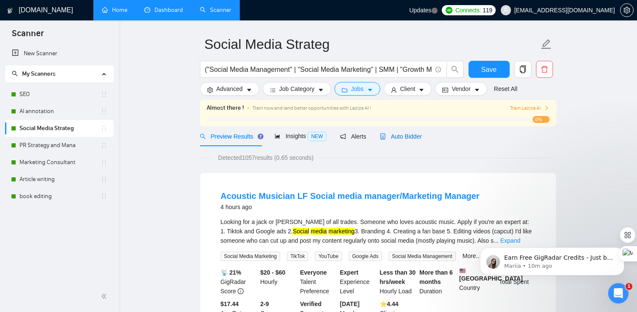
click at [401, 137] on span "Auto Bidder" at bounding box center [401, 136] width 42 height 7
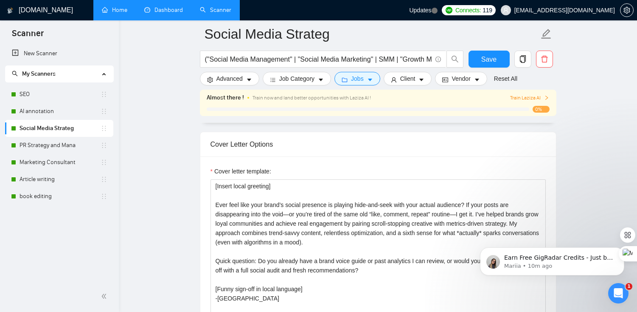
scroll to position [919, 0]
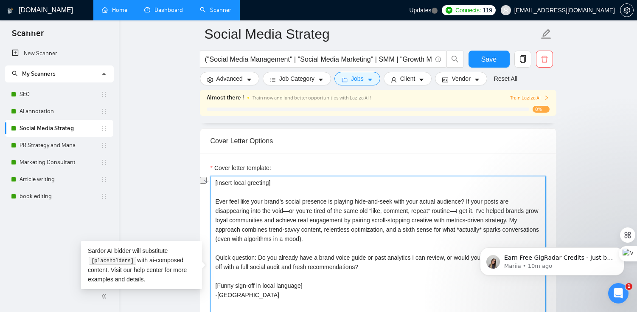
drag, startPoint x: 217, startPoint y: 181, endPoint x: 272, endPoint y: 183, distance: 54.8
click at [272, 183] on textarea "[Insert local greeting] Ever feel like your brand’s social presence is playing …" at bounding box center [378, 271] width 335 height 191
paste textarea "friendly"
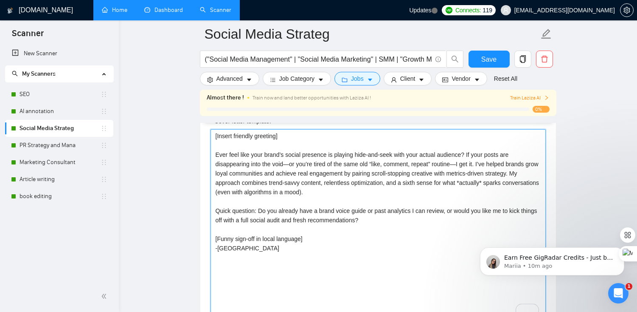
scroll to position [967, 0]
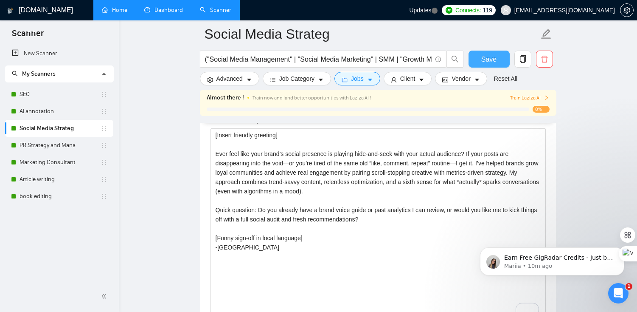
click at [490, 62] on span "Save" at bounding box center [488, 59] width 15 height 11
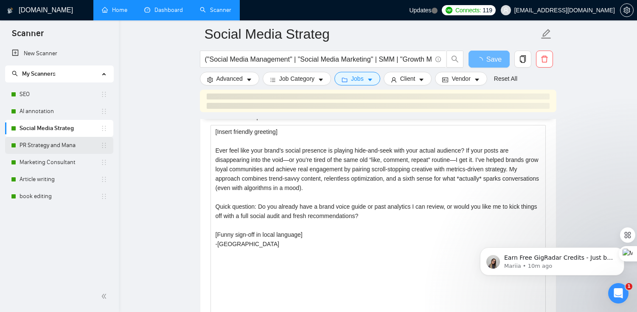
click at [76, 146] on link "PR Strategy and Mana" at bounding box center [60, 145] width 81 height 17
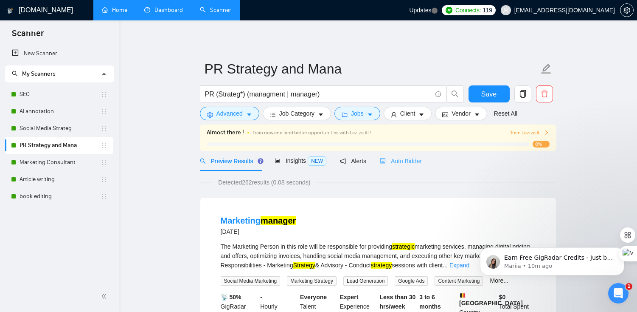
click at [396, 165] on div "Auto Bidder" at bounding box center [401, 161] width 42 height 20
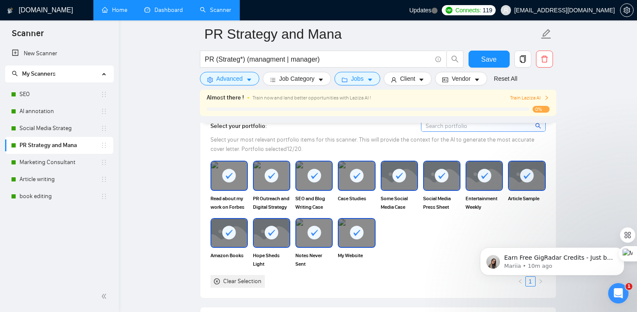
scroll to position [773, 0]
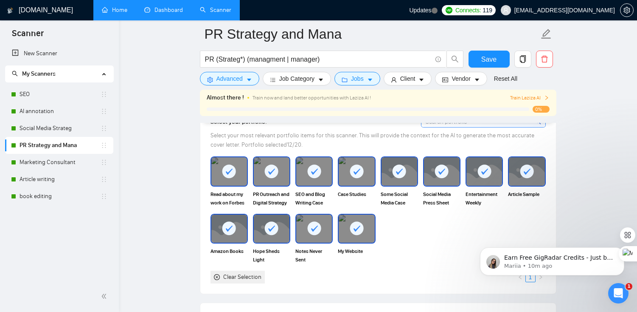
click at [321, 190] on span "SEO and Blog Writing Case Study" at bounding box center [313, 198] width 37 height 17
click at [403, 190] on span "Some Social Media Case Studies" at bounding box center [399, 198] width 37 height 17
click at [218, 229] on div at bounding box center [229, 228] width 36 height 28
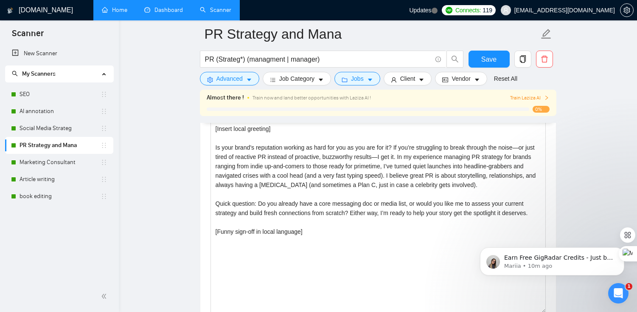
scroll to position [1027, 0]
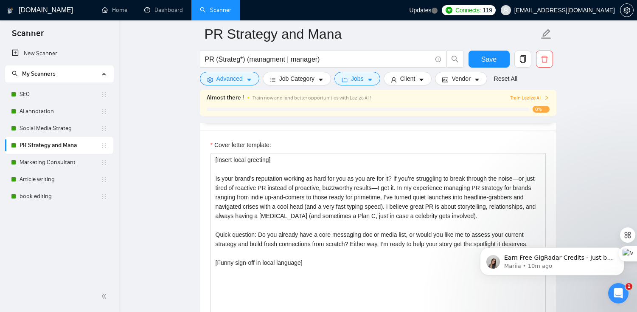
scroll to position [966, 0]
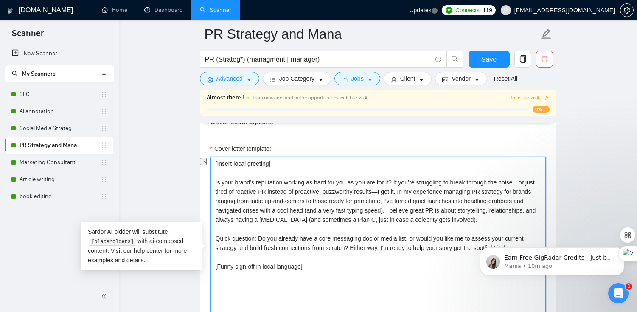
drag, startPoint x: 271, startPoint y: 163, endPoint x: 217, endPoint y: 162, distance: 53.9
click at [217, 162] on textarea "[Insert local greeting] Is your brand’s reputation working as hard for you as y…" at bounding box center [378, 252] width 335 height 191
paste textarea "friendly"
type textarea "[Insert friendly greeting] Is your brand’s reputation working as hard for you a…"
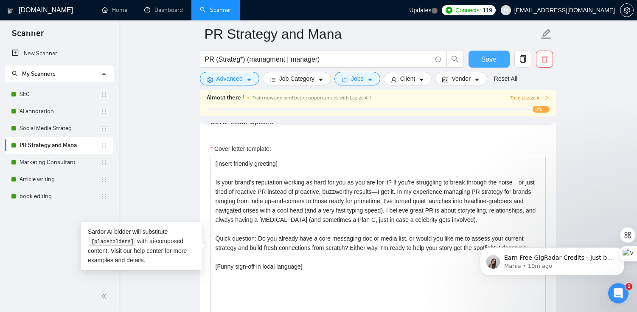
click at [501, 60] on button "Save" at bounding box center [489, 59] width 41 height 17
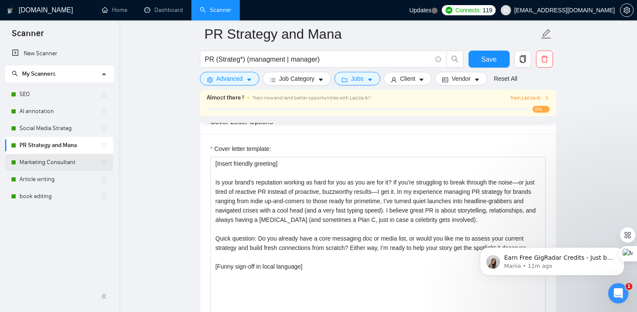
click at [85, 159] on link "Marketing Consultant" at bounding box center [60, 162] width 81 height 17
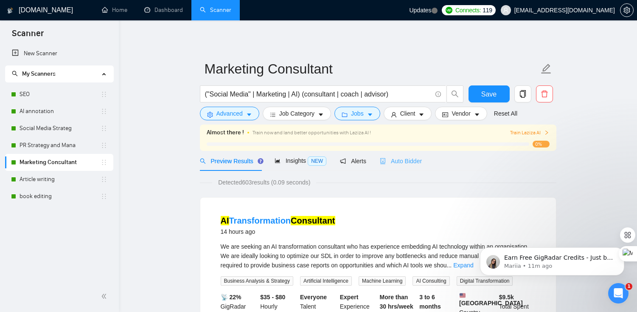
click at [389, 166] on div "Auto Bidder" at bounding box center [401, 161] width 42 height 20
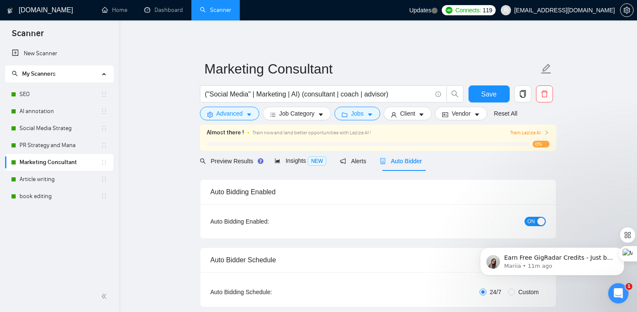
click at [389, 164] on span "Auto Bidder" at bounding box center [401, 160] width 42 height 7
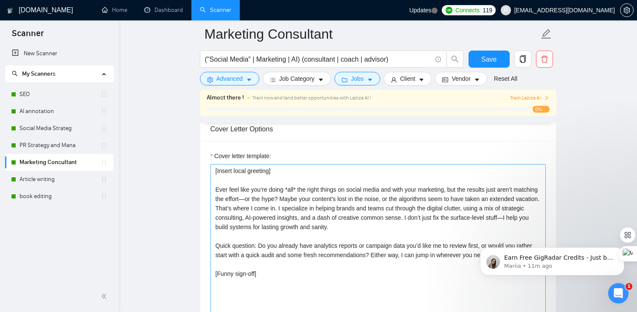
scroll to position [951, 0]
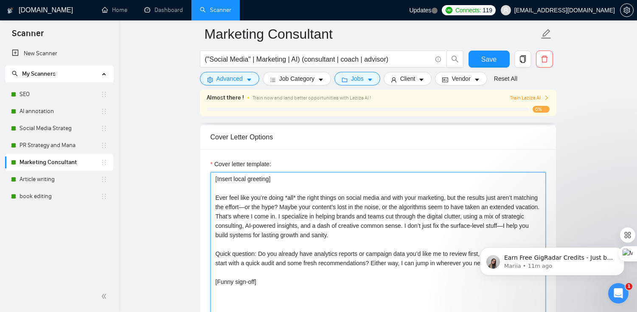
click at [270, 177] on textarea "[Insert local greeting] Ever feel like you’re doing *all* the right things on s…" at bounding box center [378, 267] width 335 height 191
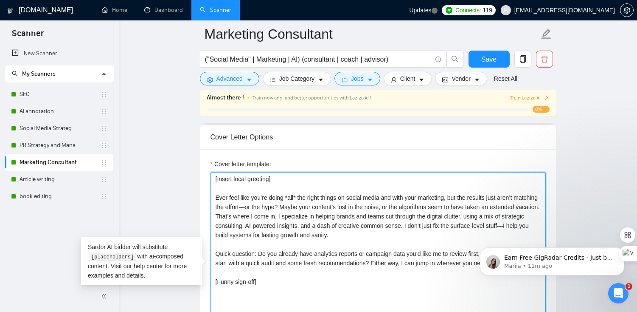
click at [270, 177] on textarea "[Insert local greeting] Ever feel like you’re doing *all* the right things on s…" at bounding box center [378, 267] width 335 height 191
click at [242, 176] on textarea "[Insert local greeting] Ever feel like you’re doing *all* the right things on s…" at bounding box center [378, 267] width 335 height 191
type textarea "[Insert attention grabbing friendly greeting] Ever feel like you’re doing *all*…"
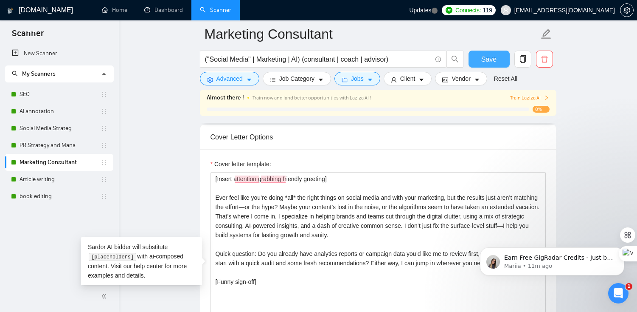
click at [497, 60] on button "Save" at bounding box center [489, 59] width 41 height 17
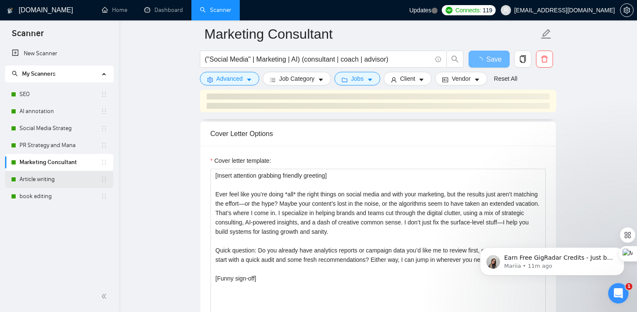
click at [65, 177] on link "Article writing" at bounding box center [60, 179] width 81 height 17
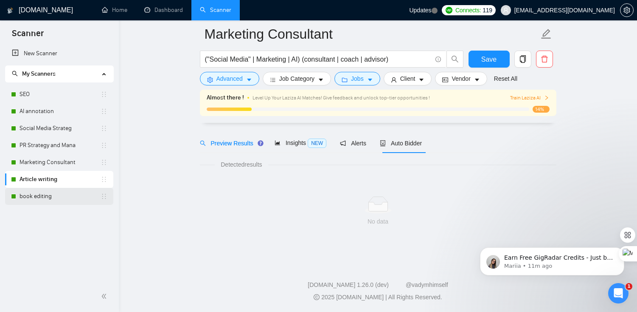
scroll to position [25, 0]
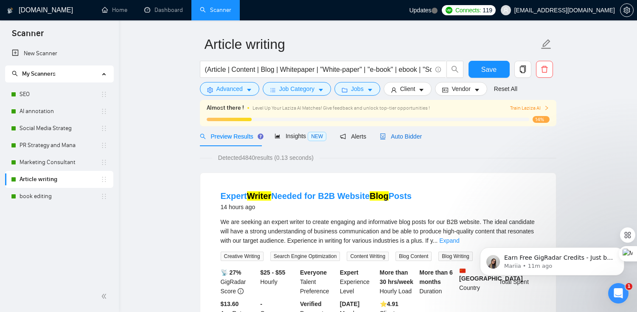
click at [401, 138] on span "Auto Bidder" at bounding box center [401, 136] width 42 height 7
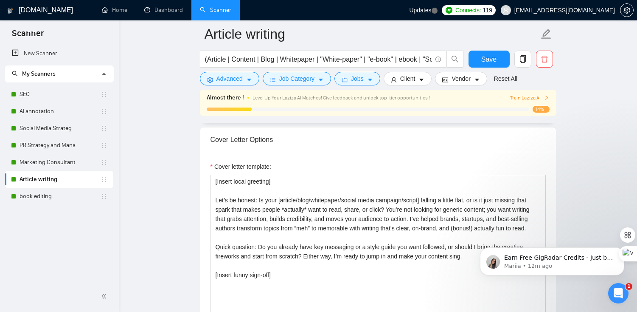
scroll to position [957, 0]
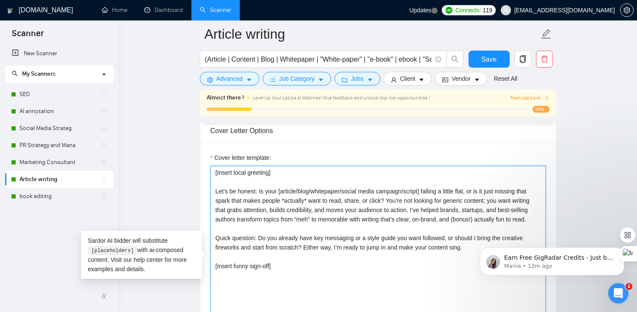
drag, startPoint x: 272, startPoint y: 172, endPoint x: 217, endPoint y: 171, distance: 54.8
click at [217, 171] on textarea "[Insert local greeting] Let’s be honest: Is your [article/blog/whitepaper/socia…" at bounding box center [378, 261] width 335 height 191
paste textarea "friendly"
type textarea "[Insert friendly greeting] Let’s be honest: Is your [article/blog/whitepaper/so…"
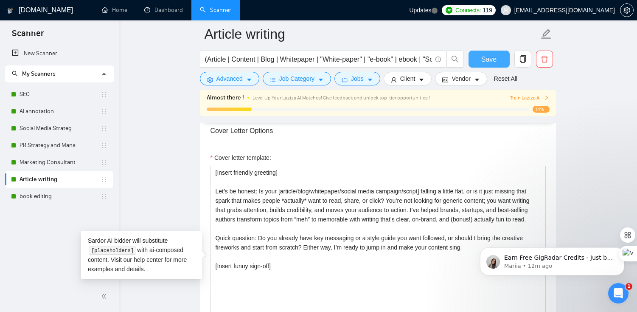
click at [492, 59] on span "Save" at bounding box center [488, 59] width 15 height 11
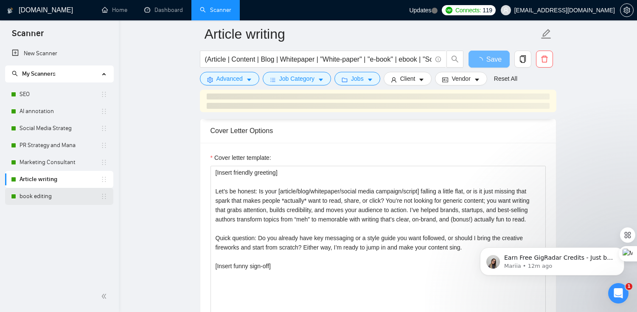
click at [40, 192] on link "book editing" at bounding box center [60, 196] width 81 height 17
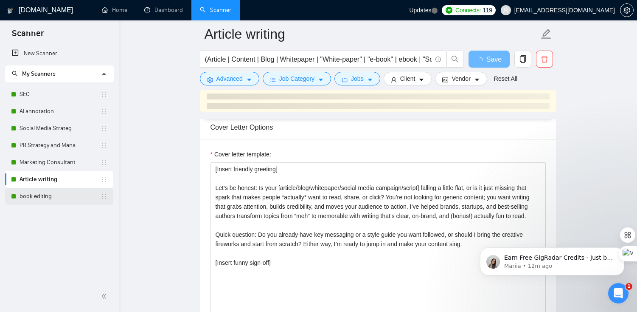
scroll to position [21, 0]
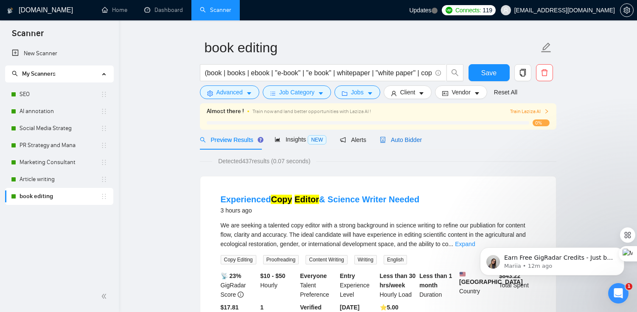
click at [393, 138] on span "Auto Bidder" at bounding box center [401, 139] width 42 height 7
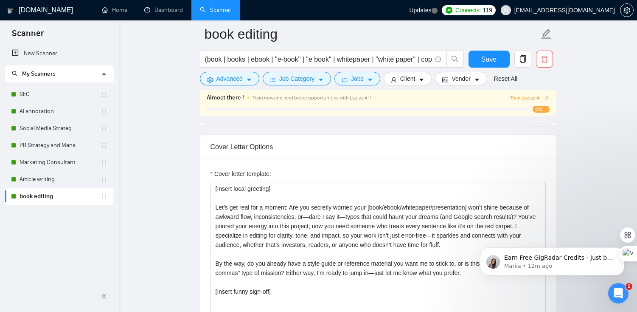
scroll to position [941, 0]
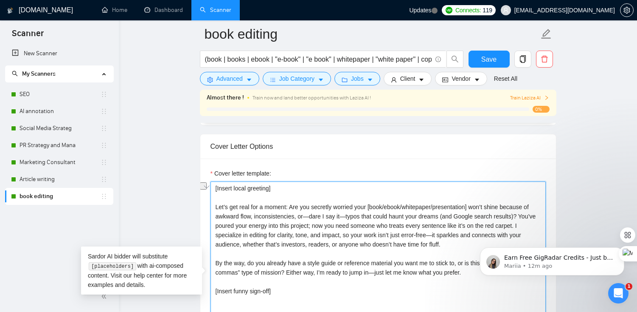
drag, startPoint x: 271, startPoint y: 190, endPoint x: 218, endPoint y: 187, distance: 53.6
click at [218, 187] on textarea "[Insert local greeting] Let’s get real for a moment: Are you secretly worried y…" at bounding box center [378, 276] width 335 height 191
paste textarea "friendly"
type textarea "[Insert friendly greeting] Let’s get real for a moment: Are you secretly worrie…"
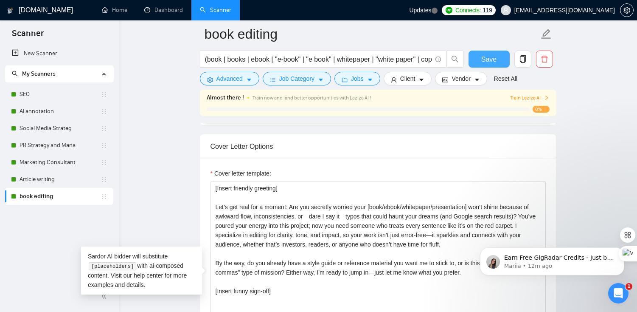
click at [500, 54] on button "Save" at bounding box center [489, 59] width 41 height 17
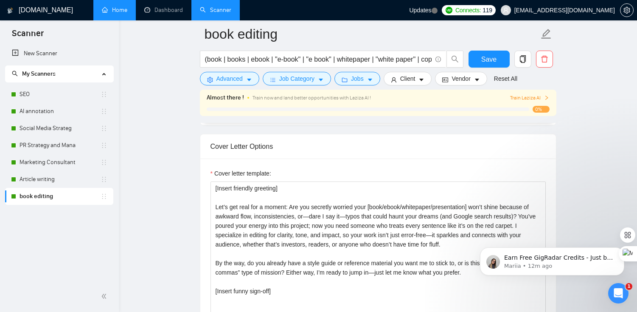
click at [119, 8] on link "Home" at bounding box center [114, 9] width 25 height 7
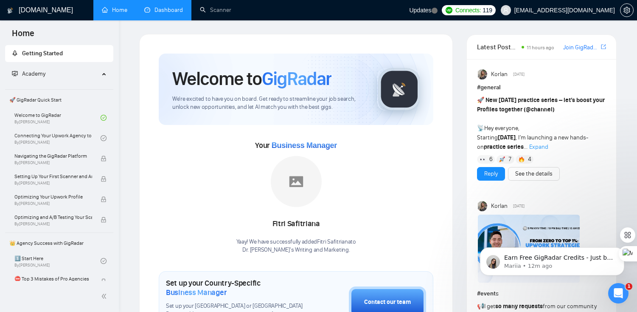
click at [174, 8] on link "Dashboard" at bounding box center [163, 9] width 39 height 7
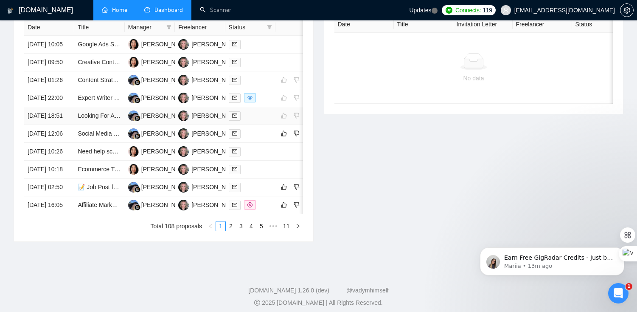
scroll to position [377, 0]
click at [97, 138] on link "Social Media Manager (NO AGENCY)" at bounding box center [128, 134] width 100 height 7
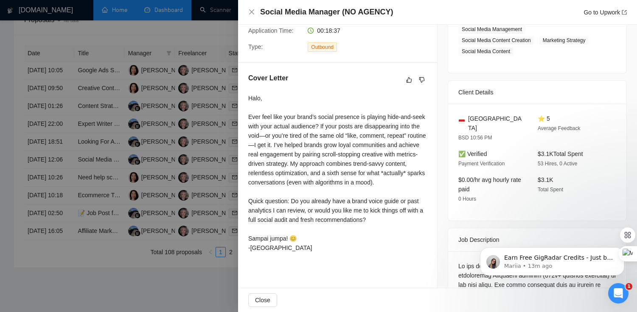
scroll to position [181, 0]
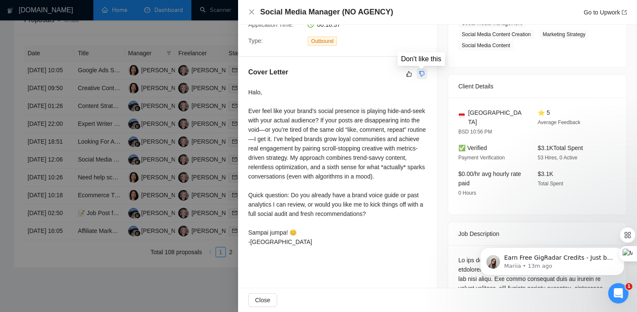
click at [423, 74] on icon "dislike" at bounding box center [422, 73] width 6 height 7
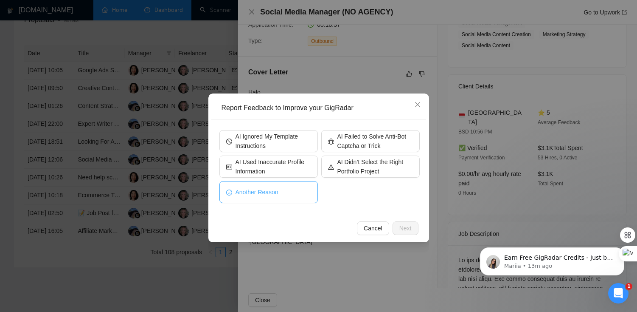
click at [286, 189] on button "Another Reason" at bounding box center [268, 192] width 98 height 22
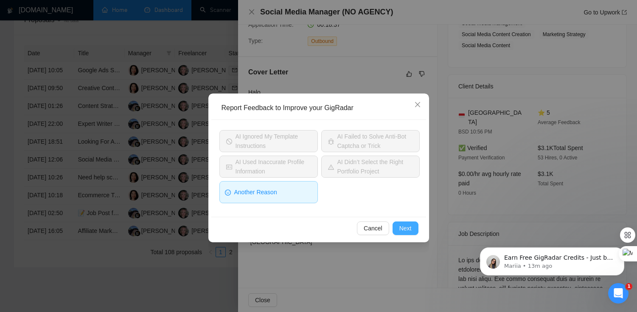
click at [402, 226] on span "Next" at bounding box center [405, 227] width 12 height 9
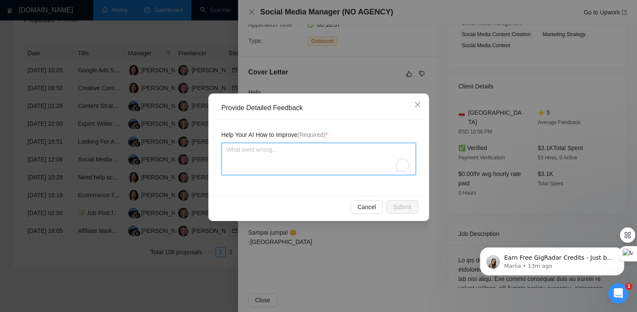
click at [328, 167] on textarea "To enrich screen reader interactions, please activate Accessibility in Grammarl…" at bounding box center [319, 159] width 194 height 32
type textarea "I"
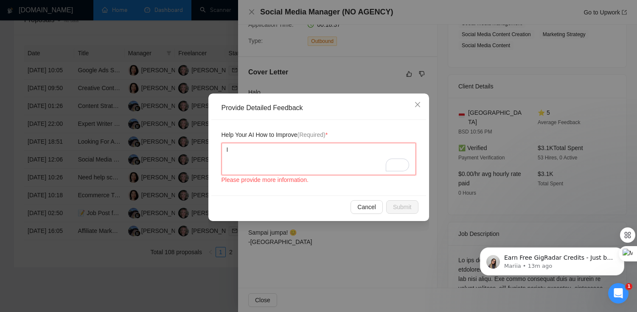
type textarea "I"
type textarea "I h"
type textarea "I ha"
type textarea "I hav"
type textarea "I have"
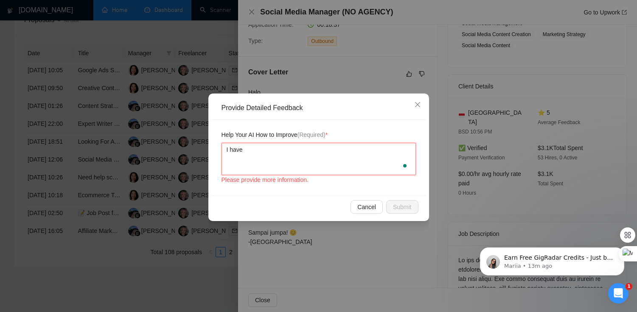
type textarea "I have a"
type textarea "I have an"
type textarea "I have an a"
type textarea "I have an ag"
type textarea "I have an age"
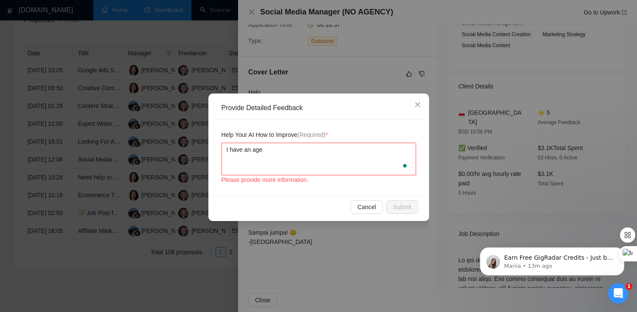
type textarea "I have an agen"
type textarea "I have an agenc"
type textarea "I have an agency"
type textarea "I have an agency s"
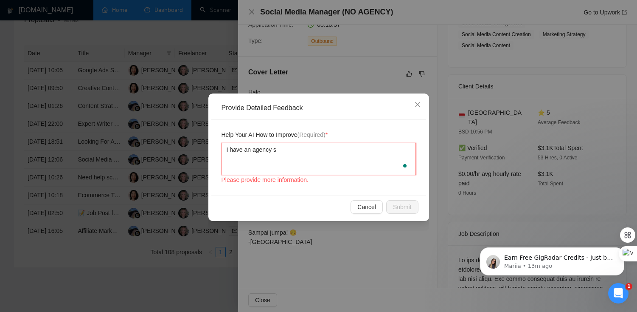
type textarea "I have an agency so"
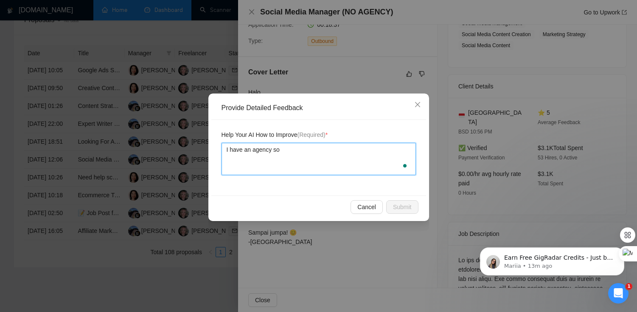
type textarea "I have an agency so t"
type textarea "I have an agency so th"
type textarea "I have an agency so thi"
type textarea "I have an agency so this"
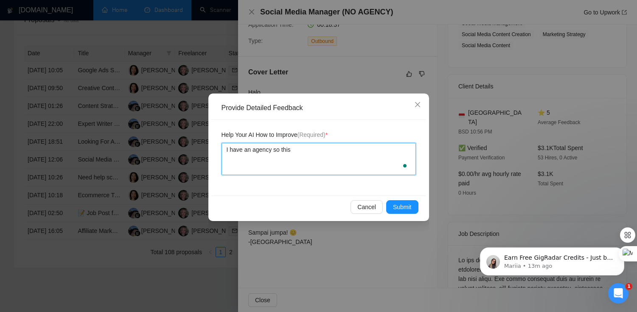
type textarea "I have an agency so this w"
type textarea "I have an agency so this wo"
type textarea "I have an agency so this wou"
type textarea "I have an agency so this woul"
type textarea "I have an agency so this would"
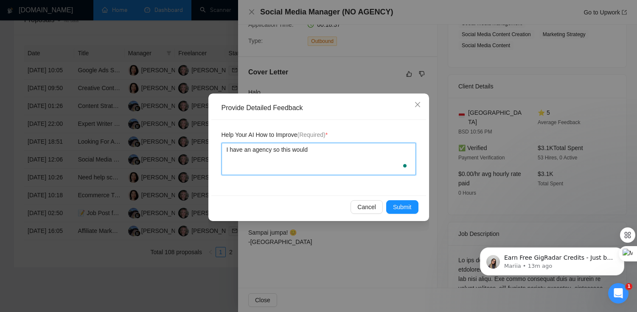
type textarea "I have an agency so this wouldn"
type textarea "I have an agency so this wouldnt"
type textarea "I have an agency so this wouldn"
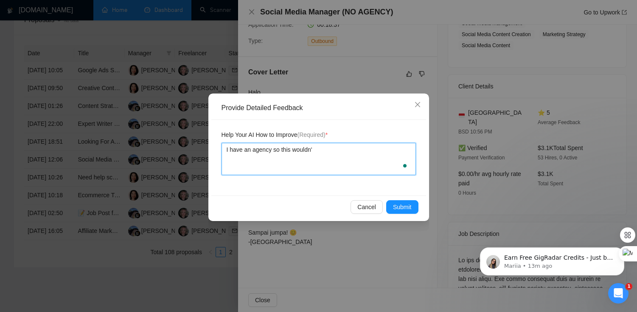
type textarea "I have an agency so this wouldn't"
type textarea "I have an agency so this wouldn'ty"
type textarea "I have an agency so this wouldn't"
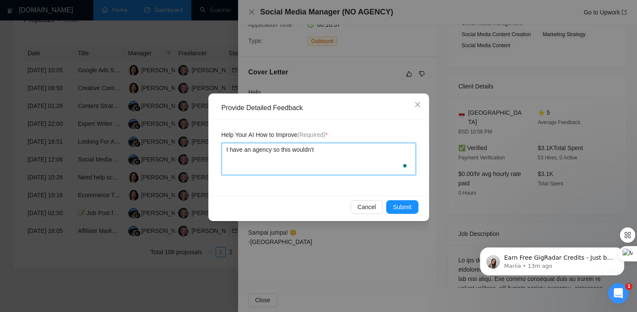
type textarea "I have an agency so this wouldn't b"
type textarea "I have an agency so this wouldn't be"
type textarea "I have an agency so this wouldn't be a"
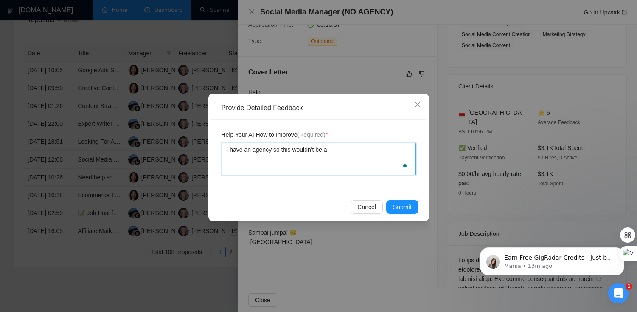
type textarea "I have an agency so this wouldn't be a g"
type textarea "I have an agency so this wouldn't be a gr"
type textarea "I have an agency so this wouldn't be a gre"
type textarea "I have an agency so this wouldn't be a great"
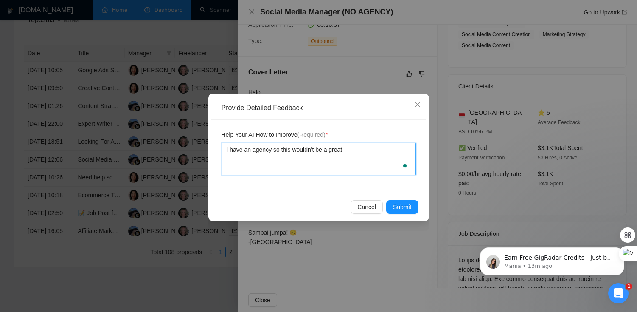
type textarea "I have an agency so this wouldn't be a great a"
type textarea "I have an agency so this wouldn't be a great"
type textarea "I have an agency so this wouldn't be a great m"
type textarea "I have an agency so this wouldn't be a great ma"
type textarea "I have an agency so this wouldn't be a great mat"
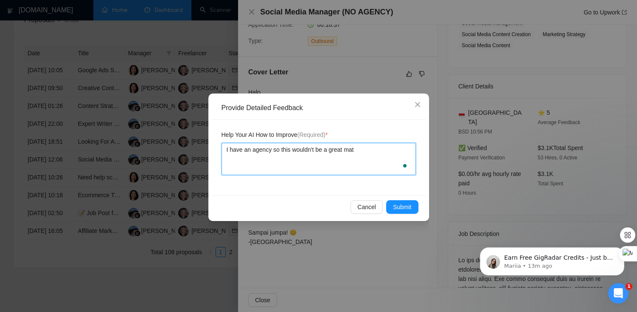
type textarea "I have an agency so this wouldn't be a great matc"
type textarea "I have an agency so this wouldn't be a great matcg"
type textarea "I have an agency so this wouldn't be a great matc"
type textarea "I have an agency so this wouldn't be a great match"
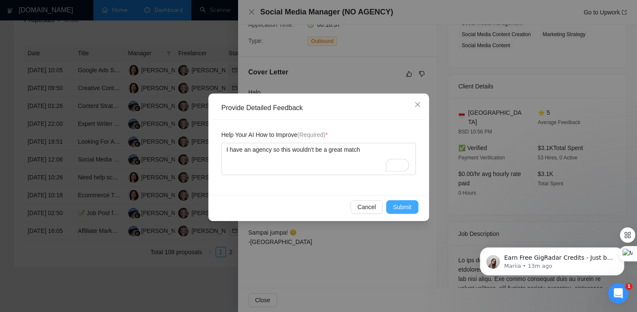
click at [418, 207] on button "Submit" at bounding box center [402, 207] width 32 height 14
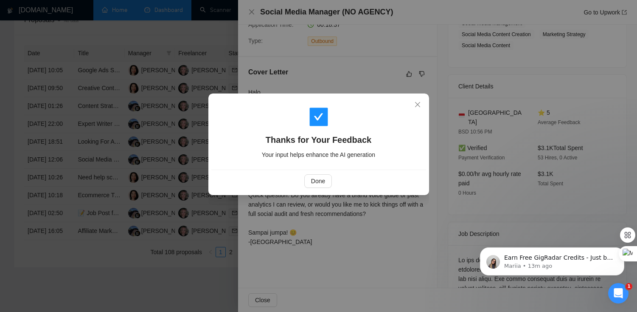
click at [410, 207] on div "Thanks for Your Feedback Your input helps enhance the AI generation Done" at bounding box center [318, 156] width 637 height 312
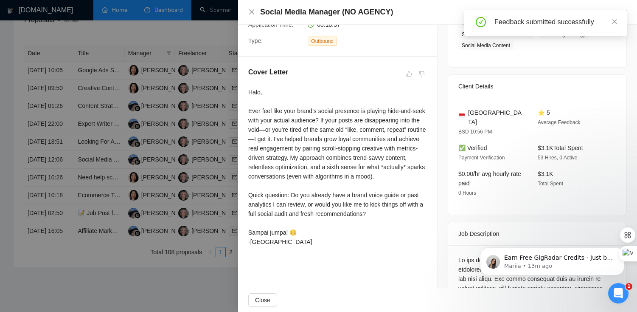
click at [205, 174] on div at bounding box center [318, 156] width 637 height 312
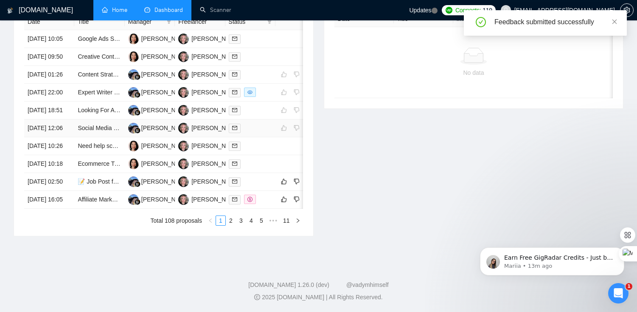
scroll to position [464, 0]
click at [200, 177] on div "[PERSON_NAME]" at bounding box center [215, 181] width 49 height 9
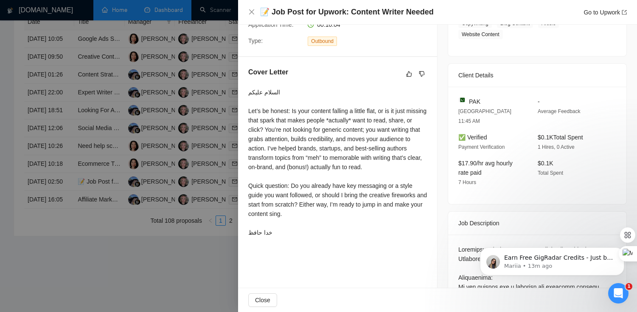
scroll to position [183, 0]
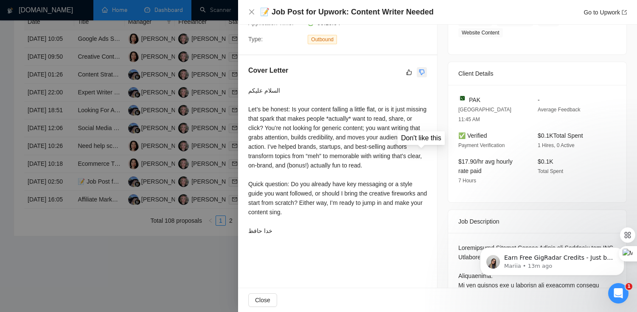
click at [421, 75] on icon "dislike" at bounding box center [422, 72] width 6 height 7
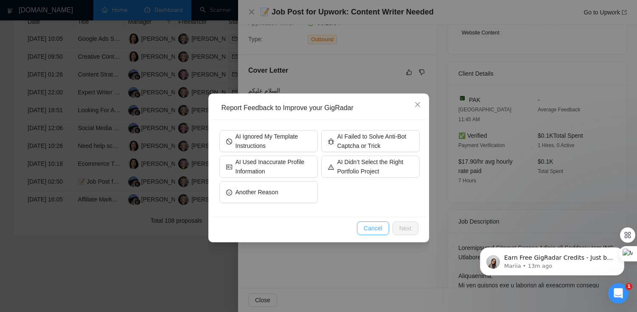
click at [372, 231] on span "Cancel" at bounding box center [373, 227] width 19 height 9
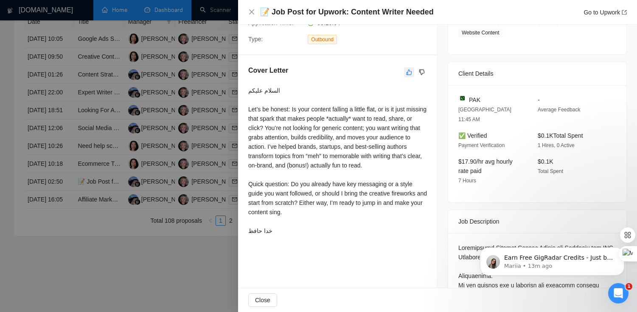
click at [408, 72] on icon "like" at bounding box center [409, 72] width 6 height 7
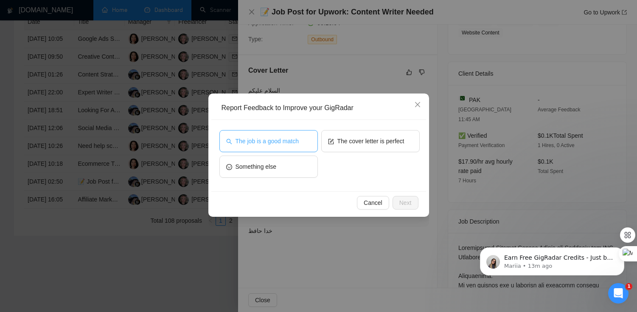
click at [303, 136] on button "The job is a good match" at bounding box center [268, 141] width 98 height 22
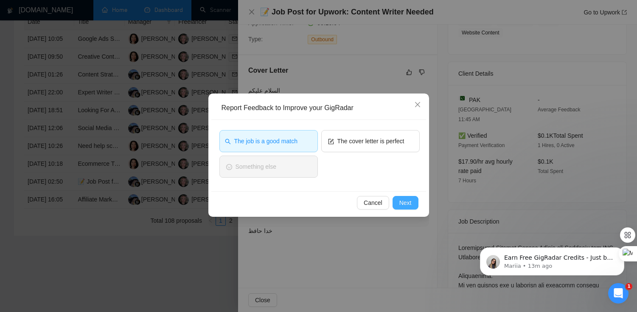
click at [402, 203] on span "Next" at bounding box center [405, 202] width 12 height 9
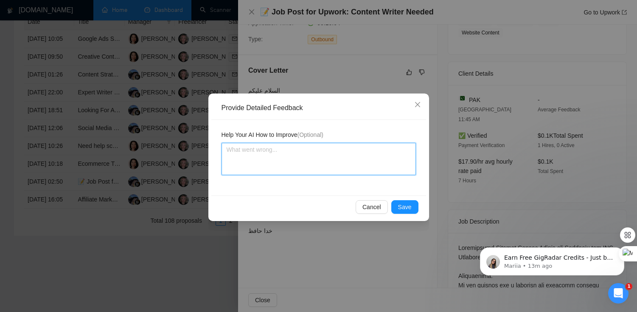
click at [310, 160] on textarea at bounding box center [319, 159] width 194 height 32
type textarea "P"
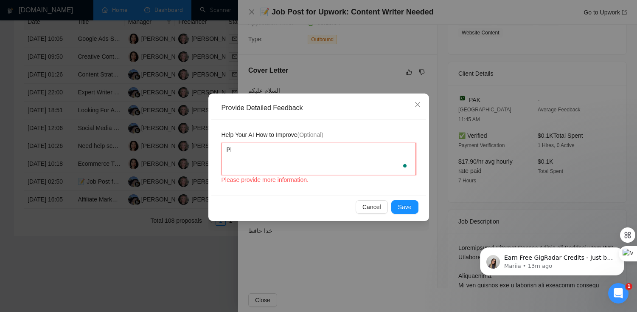
type textarea "Ple"
type textarea "Plea"
type textarea "Pleas"
type textarea "Please"
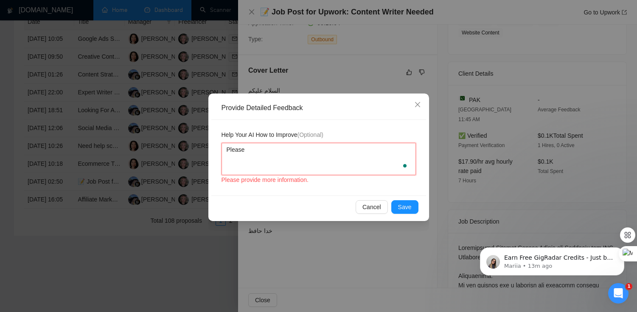
type textarea "Please w"
type textarea "Please wr"
type textarea "Please wri"
type textarea "Please writ"
type textarea "Please write"
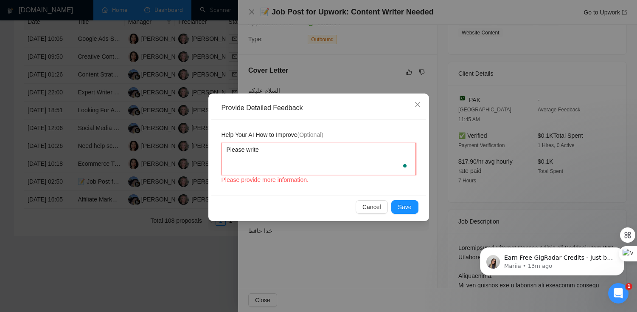
type textarea "Please write"
type textarea "Please write m"
type textarea "Please write mo"
type textarea "Please write mor"
type textarea "Please write more"
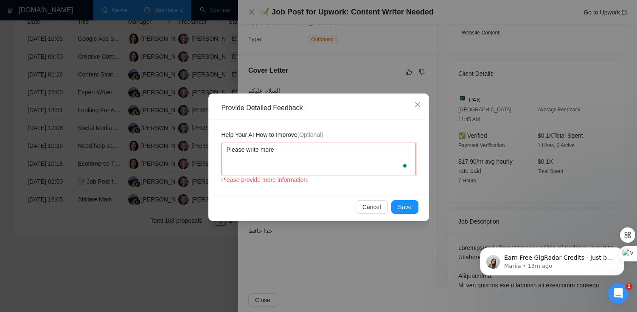
type textarea "Please write more"
type textarea "Please write more n"
type textarea "Please write more na"
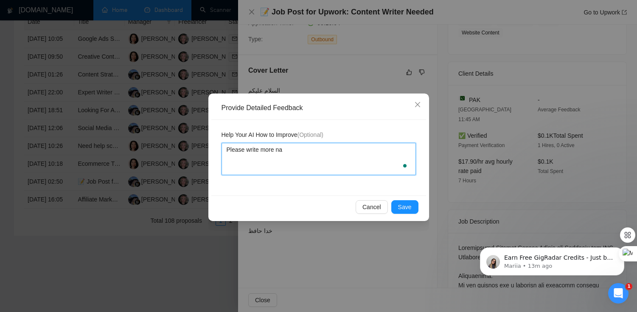
type textarea "Please write more nat"
type textarea "Please write more natur"
type textarea "Please write more natural"
type textarea "Please write more naturall"
type textarea "Please write more naturally"
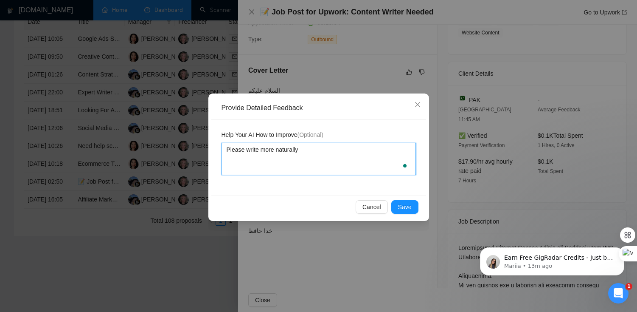
type textarea "Please write more naturally."
type textarea "Please write more naturally. T"
type textarea "Please write more naturally. Th"
type textarea "Please write more naturally. This"
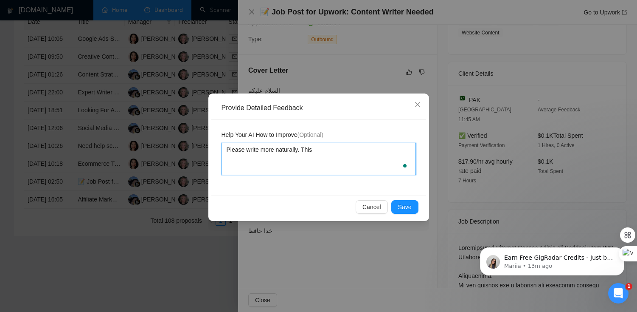
type textarea "Please write more naturally. This"
type textarea "Please write more naturally. This d"
type textarea "Please write more naturally. This do"
type textarea "Please write more naturally. This doe"
type textarea "Please write more naturally. This does"
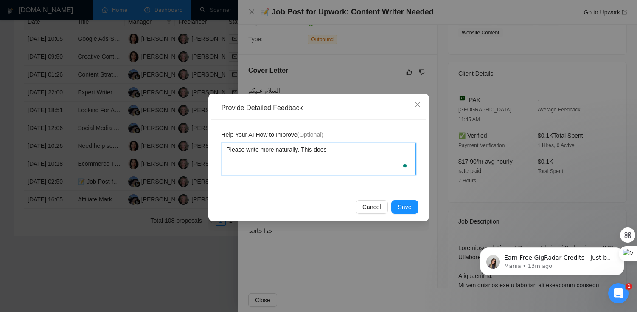
type textarea "Please write more naturally. This doesn"
type textarea "Please write more naturally. This doesn't"
type textarea "Please write more naturally. This doesn't e"
type textarea "Please write more naturally. This doesn't er"
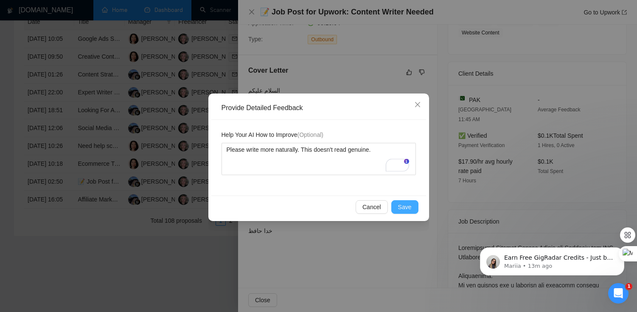
click at [410, 211] on span "Save" at bounding box center [405, 206] width 14 height 9
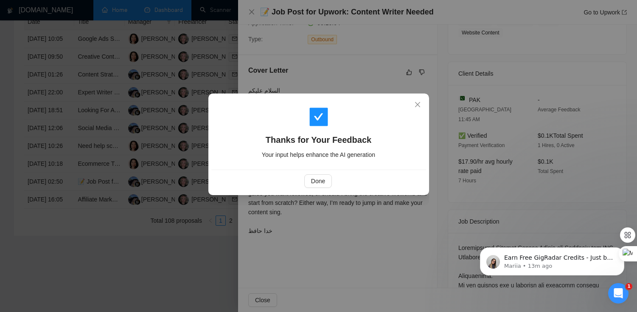
click at [139, 129] on div "Thanks for Your Feedback Your input helps enhance the AI generation Done" at bounding box center [318, 156] width 637 height 312
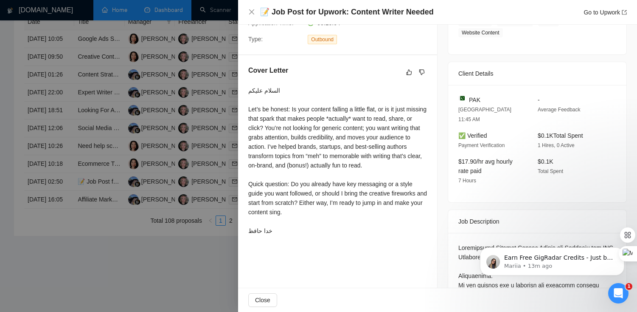
click at [174, 180] on div at bounding box center [318, 156] width 637 height 312
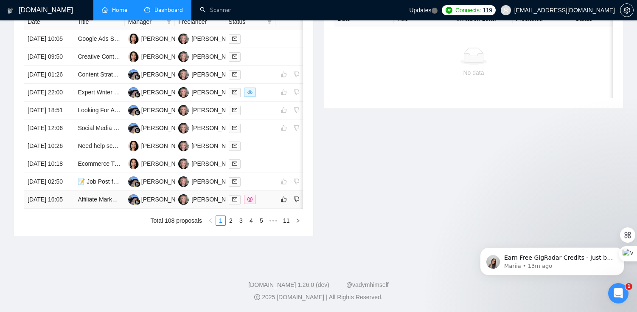
click at [103, 199] on td "Affiliate Marketing Consultant Needed" at bounding box center [99, 200] width 50 height 18
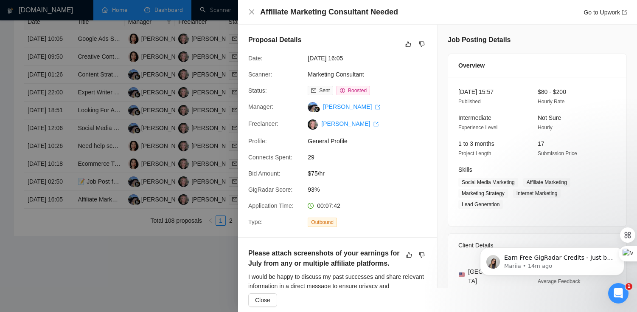
scroll to position [435, 0]
click at [425, 40] on button "button" at bounding box center [422, 44] width 10 height 10
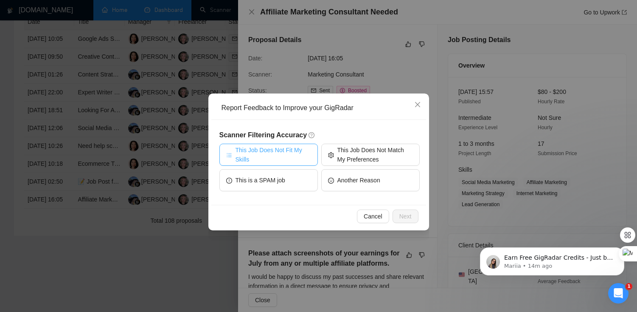
click at [305, 151] on span "This Job Does Not Fit My Skills" at bounding box center [274, 154] width 76 height 19
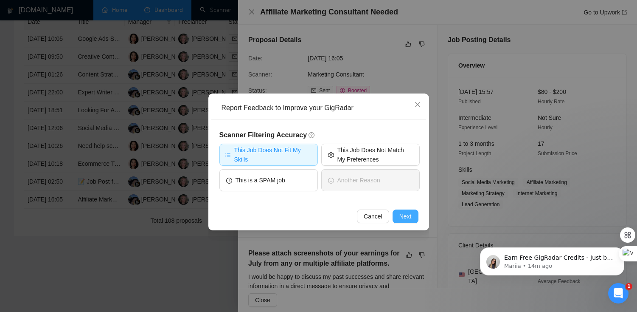
click at [407, 221] on button "Next" at bounding box center [406, 216] width 26 height 14
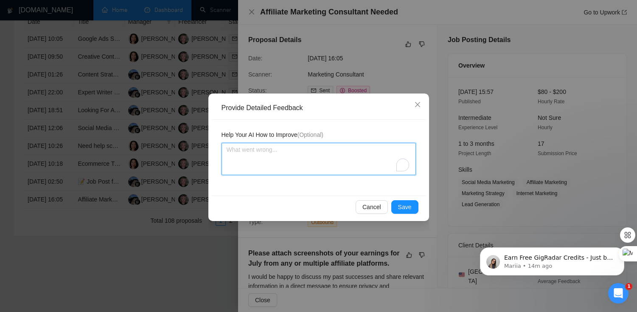
click at [356, 169] on textarea "To enrich screen reader interactions, please activate Accessibility in Grammarl…" at bounding box center [319, 159] width 194 height 32
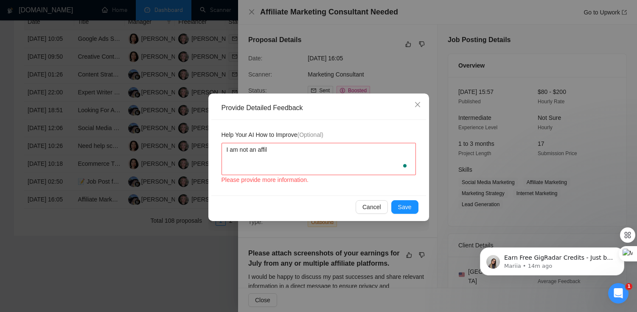
type textarea "I am not an affili"
type textarea "I am not an affilia"
type textarea "I am not an affiliat"
type textarea "I am not an affiliate"
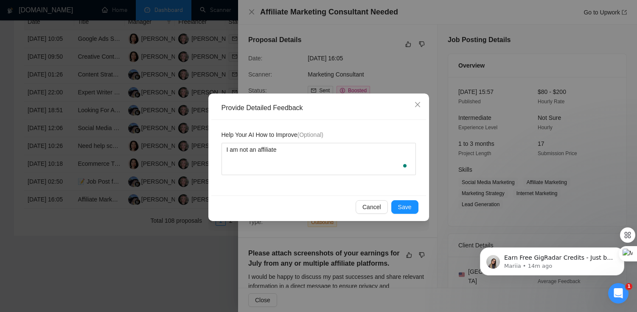
type textarea "I am not an affiliate m"
type textarea "I am not an affiliate ma"
type textarea "I am not an affiliate mar"
type textarea "I am not an affiliate mare"
type textarea "I am not an affiliate mar"
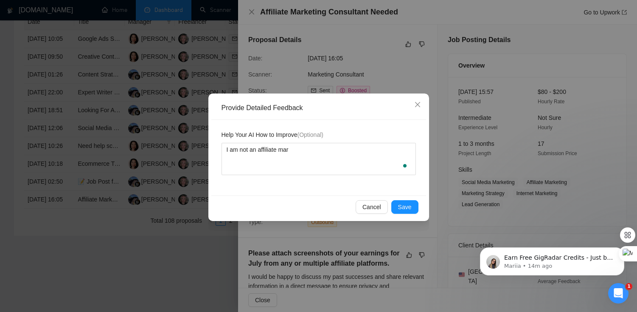
type textarea "I am not an affiliate mark"
type textarea "I am not an affiliate marke"
type textarea "I am not an affiliate market"
type textarea "I am not an affiliate marketi"
type textarea "I am not an affiliate marketin"
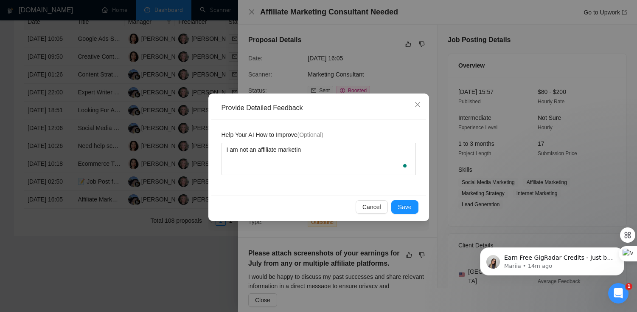
type textarea "I am not an affiliate marketing"
type textarea "I am not an affiliate marketing c"
type textarea "I am not an affiliate marketing co"
type textarea "I am not an affiliate marketing con"
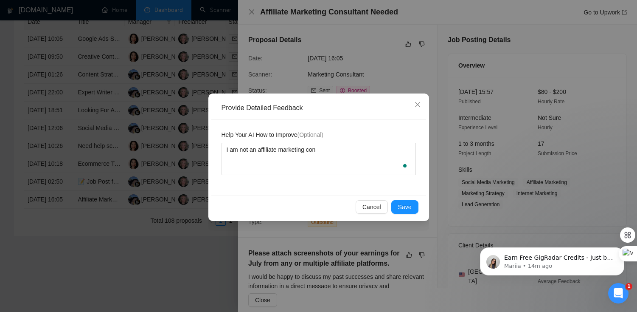
type textarea "I am not an affiliate marketing cons"
type textarea "I am not an affiliate marketing consu"
type textarea "I am not an affiliate marketing consul"
type textarea "I am not an affiliate marketing consult"
type textarea "I am not an affiliate marketing consulta"
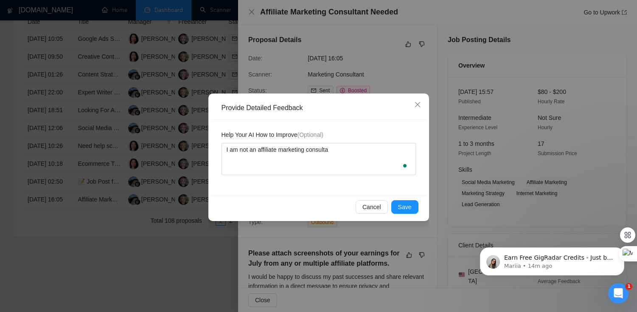
type textarea "I am not an affiliate marketing consultan"
type textarea "I am not an affiliate marketing consultant"
type textarea "I am not an affiliate marketing consultant."
type textarea "I am not an affiliate marketing consultant.."
type textarea "I am not an affiliate marketing consultant..I"
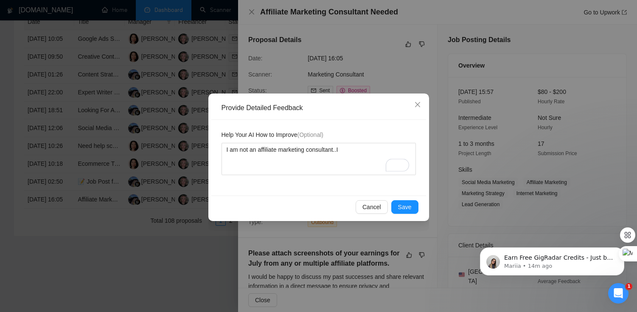
type textarea "I am not an affiliate marketing consultant..I"
type textarea "I am not an affiliate marketing consultant..I d"
type textarea "I am not an affiliate marketing consultant..I do"
type textarea "I am not an affiliate marketing consultant..I do o"
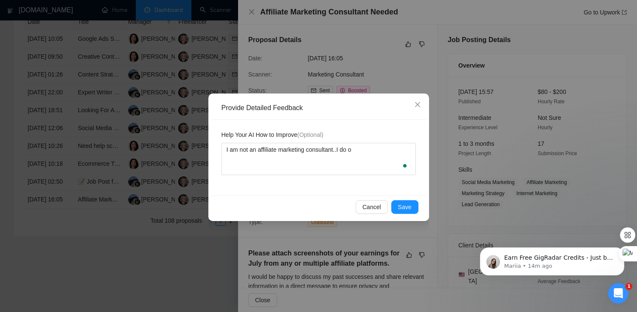
type textarea "I am not an affiliate marketing consultant..I do or"
type textarea "I am not an affiliate marketing consultant..I do orga"
type textarea "I am not an affiliate marketing consultant..I do organ"
type textarea "I am not an affiliate marketing consultant..I do organi"
type textarea "I am not an affiliate marketing consultant..I do organic"
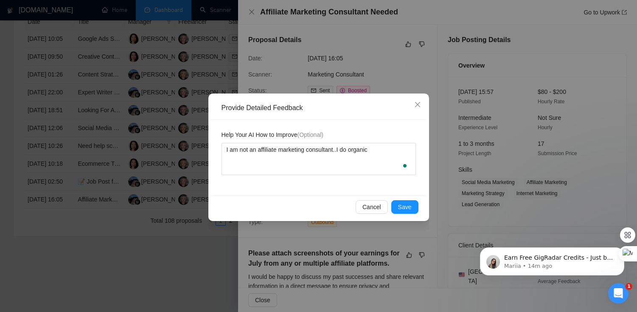
type textarea "I am not an affiliate marketing consultant..I do organic/"
type textarea "I am not an affiliate marketing consultant..I do organic/3"
type textarea "I am not an affiliate marketing consultant..I do organic/36"
type textarea "I am not an affiliate marketing consultant..I do organic/360"
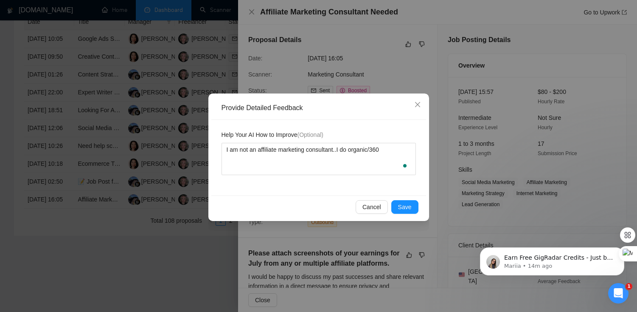
type textarea "I am not an affiliate marketing consultant..I do organic/360 m"
type textarea "I am not an affiliate marketing consultant..I do organic/360 ma"
type textarea "I am not an affiliate marketing consultant..I do organic/360 mar"
type textarea "I am not an affiliate marketing consultant..I do organic/360 marke"
type textarea "I am not an affiliate marketing consultant..I do organic/360 market"
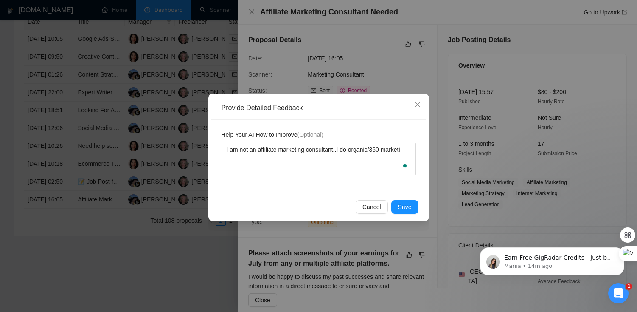
type textarea "I am not an affiliate marketing consultant..I do organic/360 marketin"
type textarea "I am not an affiliate marketing consultant..I do organic/360 marketing"
type textarea "I am not an affiliate marketing consultant..I do organic/360 marketing s"
type textarea "I am not an affiliate marketing consultant..I do organic/360 marketing so"
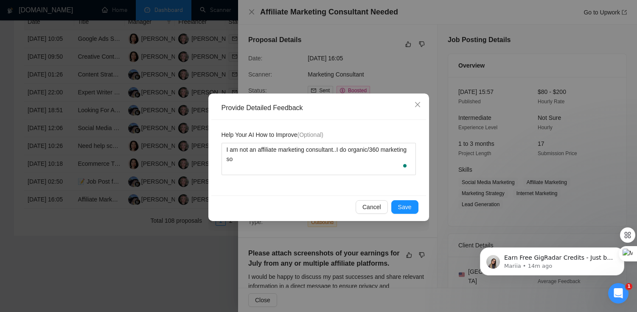
type textarea "I am not an affiliate marketing consultant..I do organic/360 marketing so"
type textarea "I am not an affiliate marketing consultant..I do organic/360 marketing so th"
type textarea "I am not an affiliate marketing consultant..I do organic/360 marketing so thi"
type textarea "I am not an affiliate marketing consultant..I do organic/360 marketing so this"
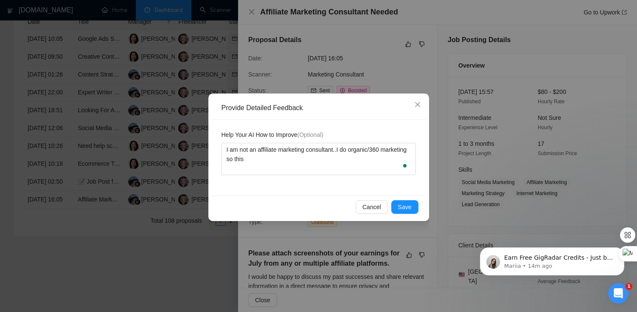
type textarea "I am not an affiliate marketing consultant..I do organic/360 marketing so this i"
type textarea "I am not an affiliate marketing consultant..I do organic/360 marketing so this …"
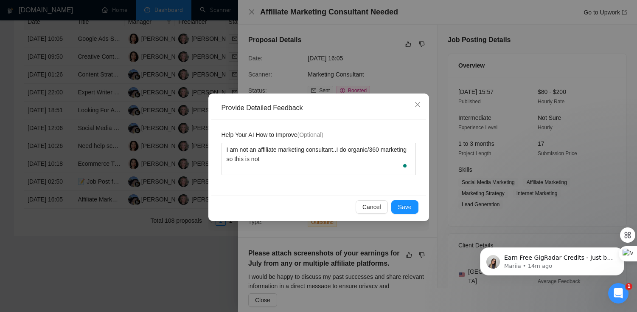
type textarea "I am not an affiliate marketing consultant..I do organic/360 marketing so this …"
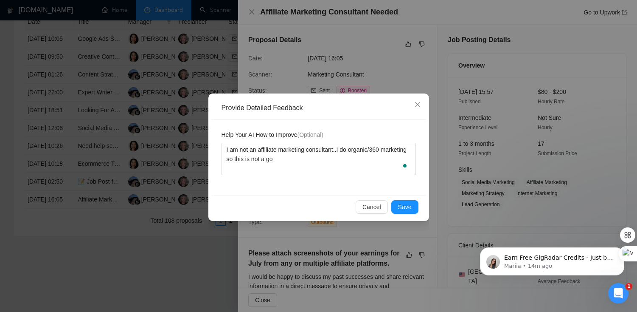
type textarea "I am not an affiliate marketing consultant..I do organic/360 marketing so this …"
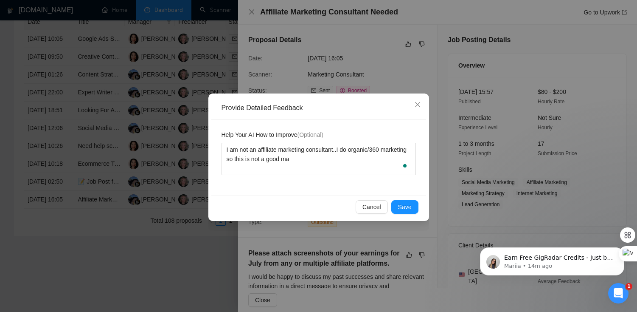
type textarea "I am not an affiliate marketing consultant..I do organic/360 marketing so this …"
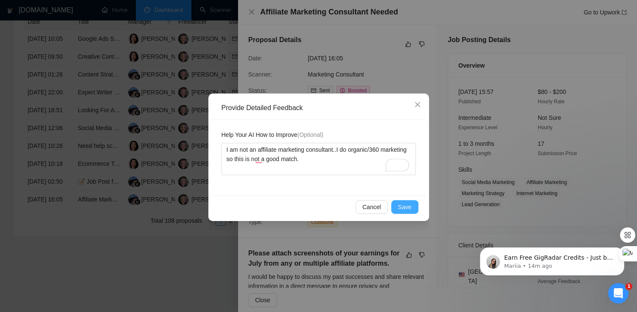
click at [402, 208] on span "Save" at bounding box center [405, 206] width 14 height 9
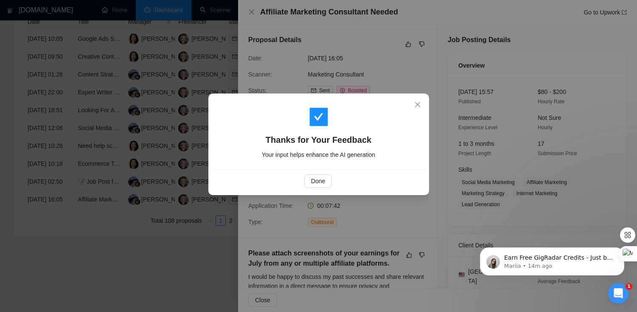
click at [335, 177] on div "Done" at bounding box center [318, 181] width 200 height 14
click at [321, 179] on span "Done" at bounding box center [318, 180] width 14 height 9
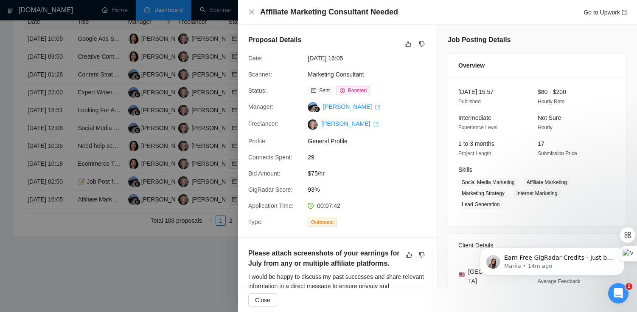
click at [208, 181] on div at bounding box center [318, 156] width 637 height 312
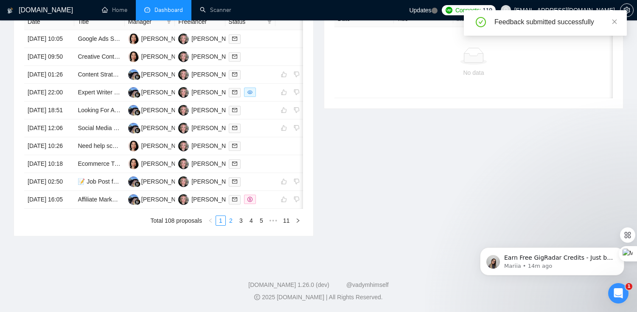
click at [232, 225] on link "2" at bounding box center [230, 220] width 9 height 9
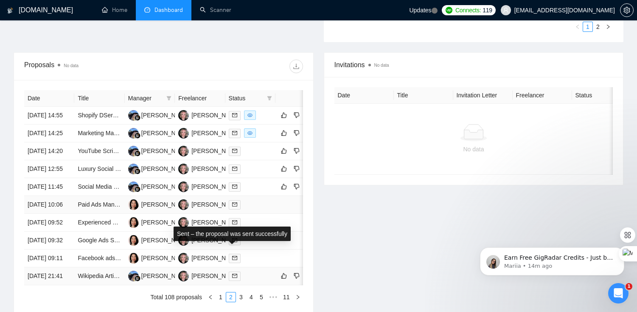
scroll to position [301, 0]
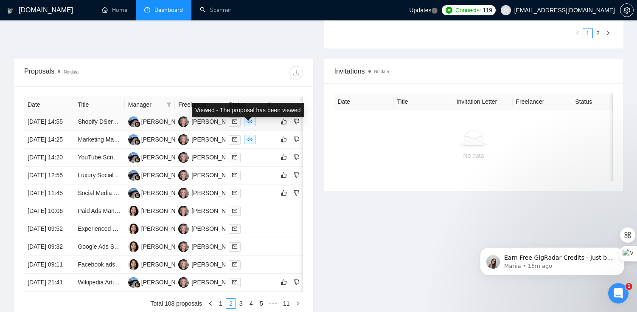
click at [254, 126] on span at bounding box center [250, 121] width 12 height 9
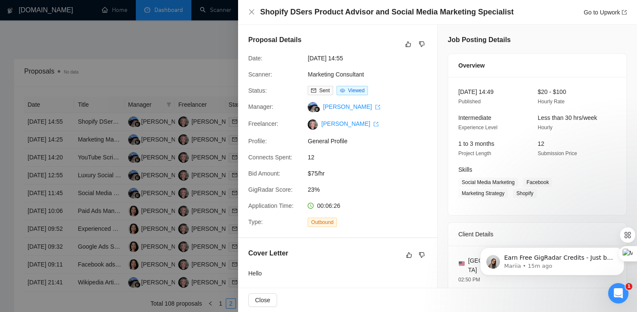
scroll to position [1, 0]
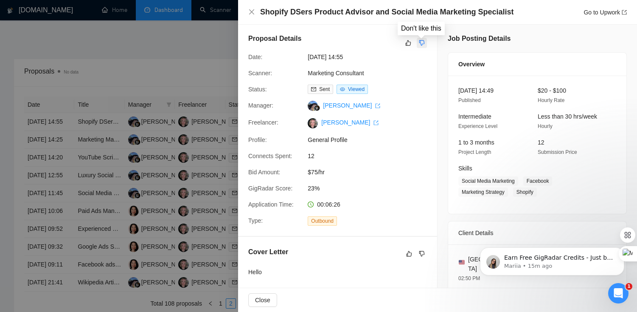
click at [424, 45] on icon "dislike" at bounding box center [422, 42] width 6 height 7
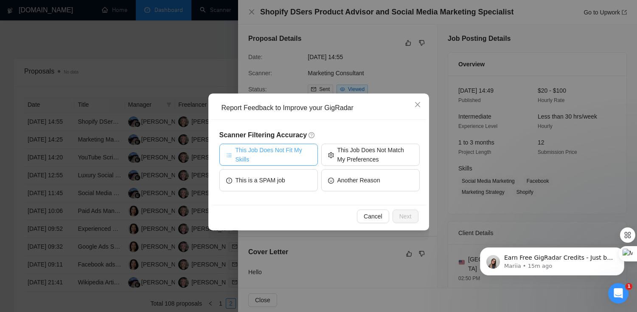
click at [296, 153] on span "This Job Does Not Fit My Skills" at bounding box center [274, 154] width 76 height 19
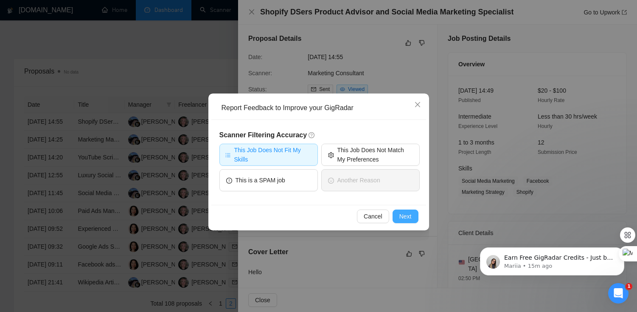
click at [412, 213] on button "Next" at bounding box center [406, 216] width 26 height 14
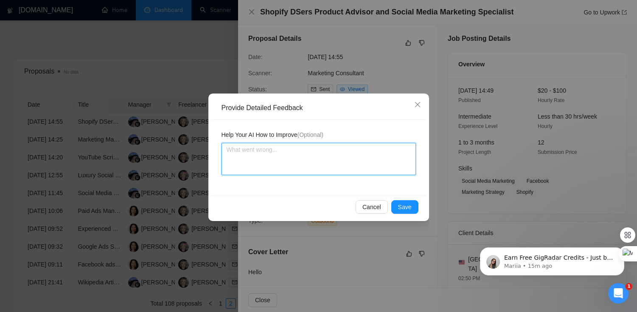
click at [337, 168] on textarea at bounding box center [319, 159] width 194 height 32
type textarea "I"
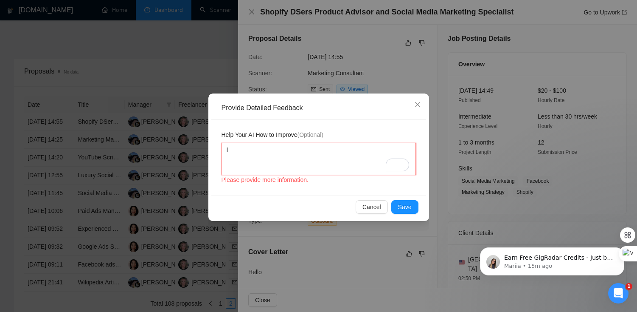
type textarea "Id"
type textarea "Idk"
type textarea "I don't know"
type textarea "I don't know w"
type textarea "I don't know wh"
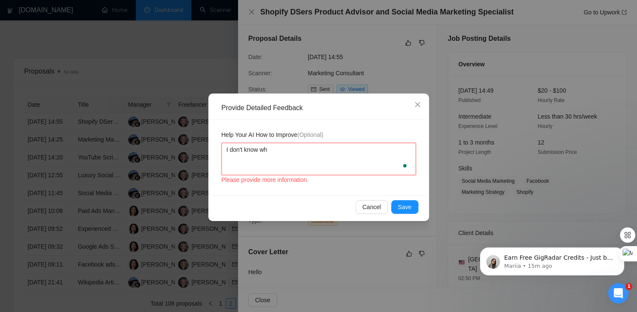
type textarea "I don't know wha"
type textarea "I don't know what"
type textarea "I don't know what S"
type textarea "I don't know what Sh"
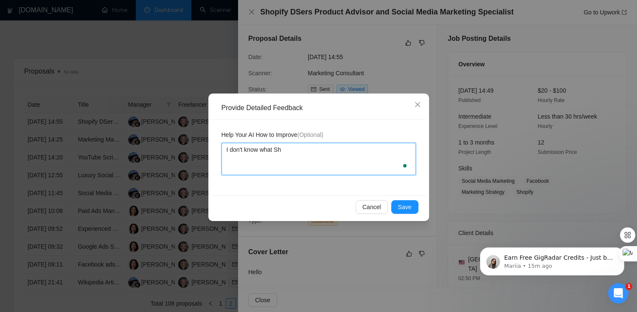
type textarea "I don't know what Sho"
type textarea "I don't know what Shop"
type textarea "I don't know what Shopi"
type textarea "I don't know what Shopif"
type textarea "I don't know what Shopify"
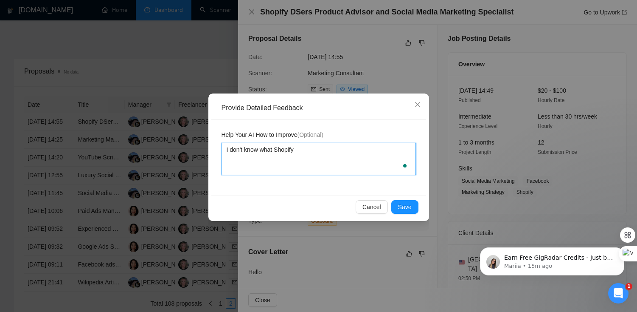
type textarea "I don't know what Shopify"
type textarea "I don't know what Shopify D"
type textarea "I don't know what Shopify DE"
type textarea "I don't know what Shopify D"
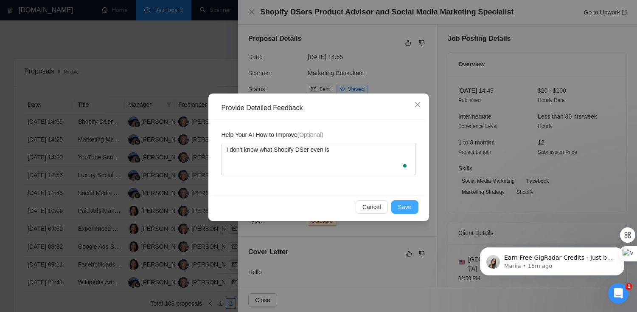
click at [407, 213] on button "Save" at bounding box center [404, 207] width 27 height 14
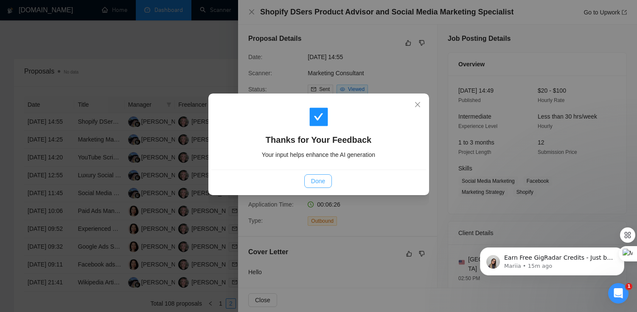
click at [318, 177] on span "Done" at bounding box center [318, 180] width 14 height 9
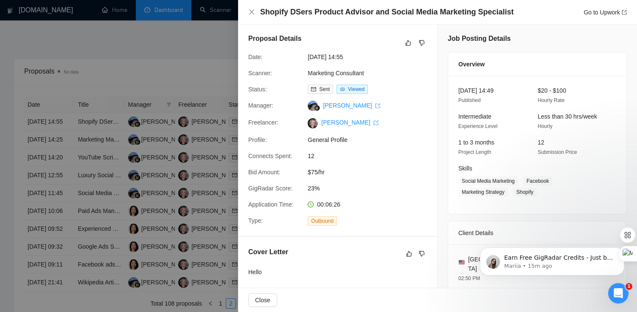
click at [211, 187] on div at bounding box center [318, 156] width 637 height 312
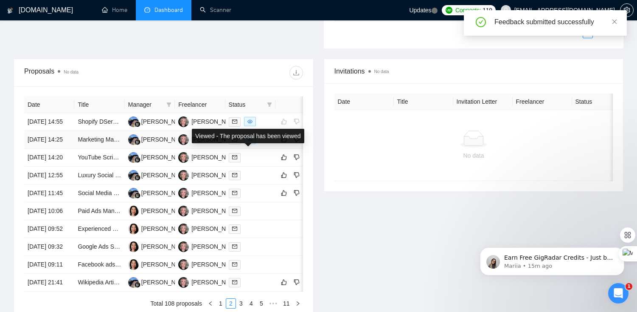
click at [250, 142] on icon "eye" at bounding box center [249, 139] width 5 height 5
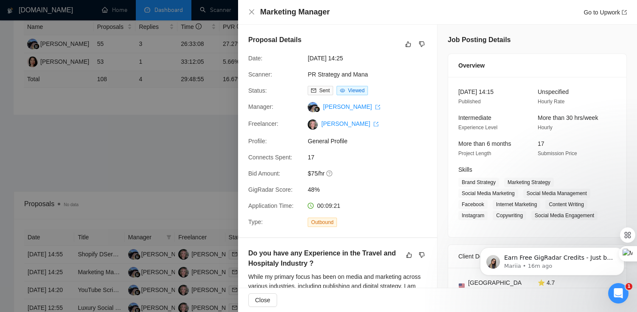
scroll to position [122, 0]
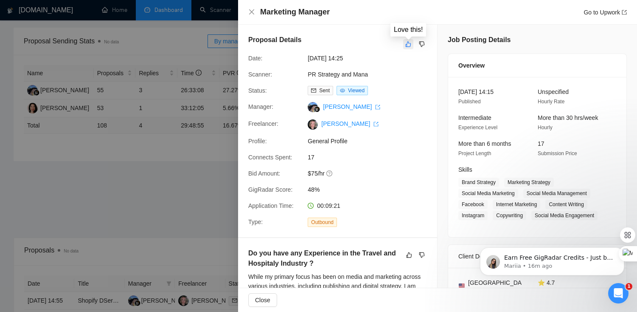
click at [405, 44] on button "button" at bounding box center [408, 44] width 10 height 10
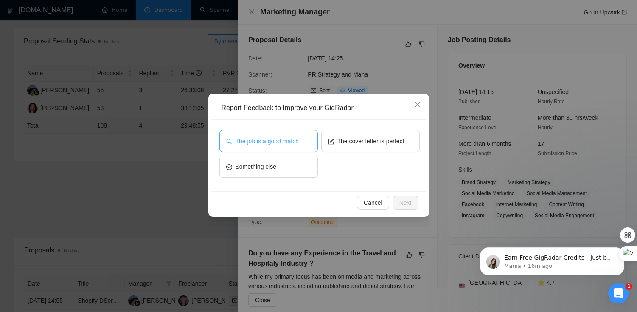
click at [294, 138] on span "The job is a good match" at bounding box center [267, 140] width 63 height 9
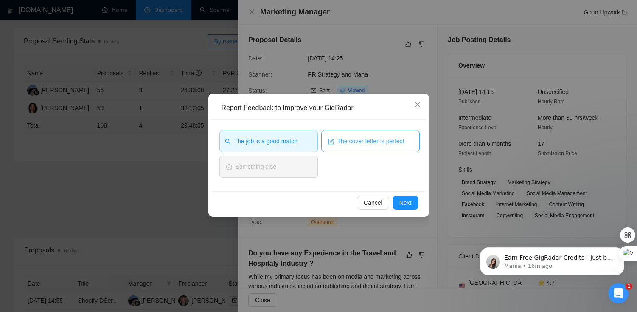
click at [353, 146] on button "The cover letter is perfect" at bounding box center [370, 141] width 98 height 22
click at [393, 198] on button "Next" at bounding box center [406, 203] width 26 height 14
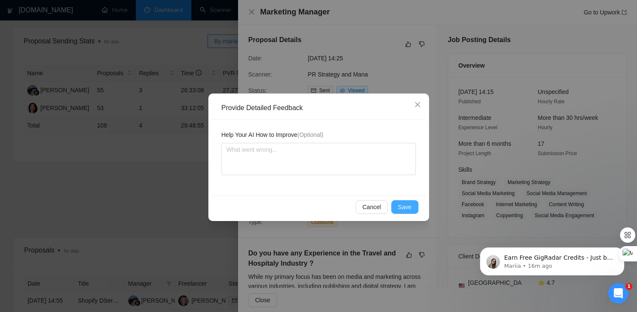
click at [396, 200] on button "Save" at bounding box center [404, 207] width 27 height 14
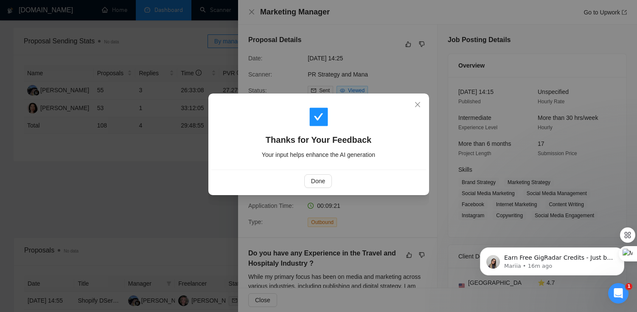
click at [131, 121] on div "Thanks for Your Feedback Your input helps enhance the AI generation Done" at bounding box center [318, 156] width 637 height 312
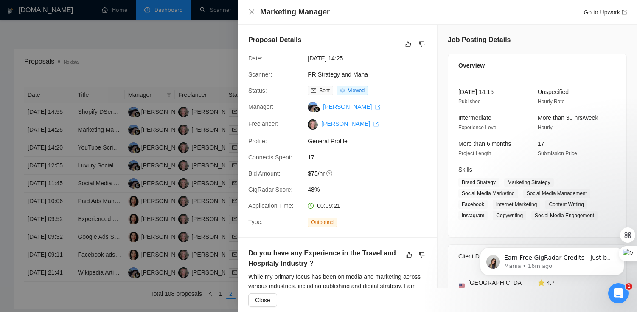
scroll to position [324, 0]
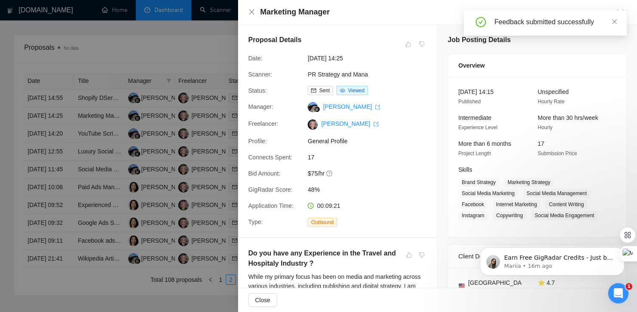
click at [131, 121] on div at bounding box center [318, 156] width 637 height 312
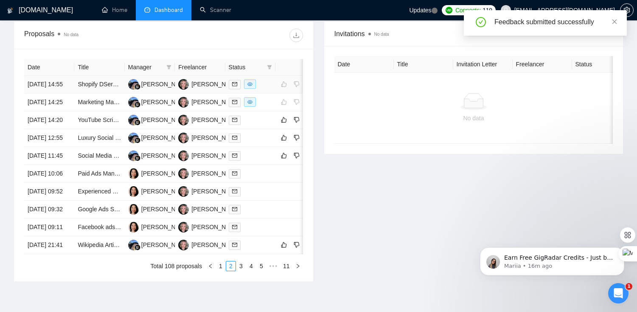
scroll to position [350, 0]
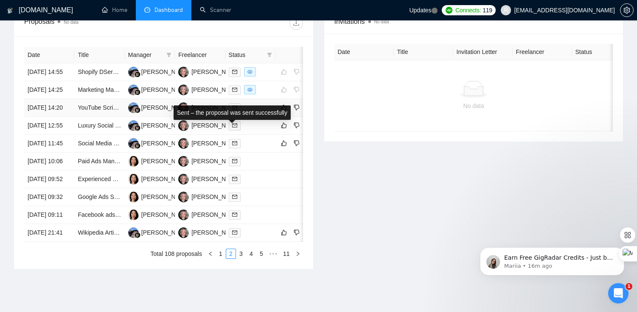
click at [237, 112] on span at bounding box center [235, 107] width 12 height 9
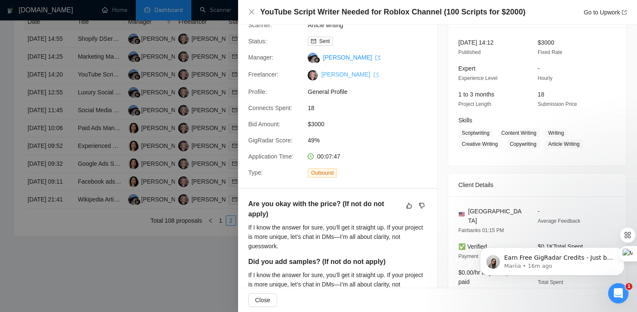
scroll to position [29, 0]
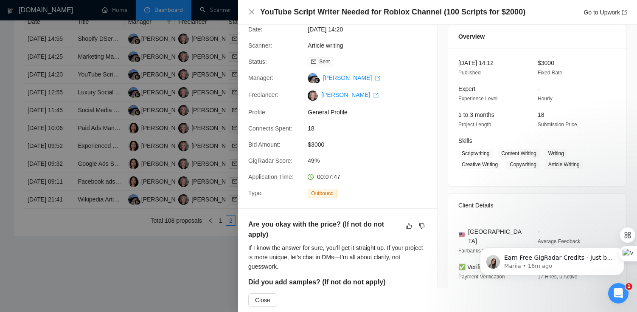
click at [209, 126] on div at bounding box center [318, 156] width 637 height 312
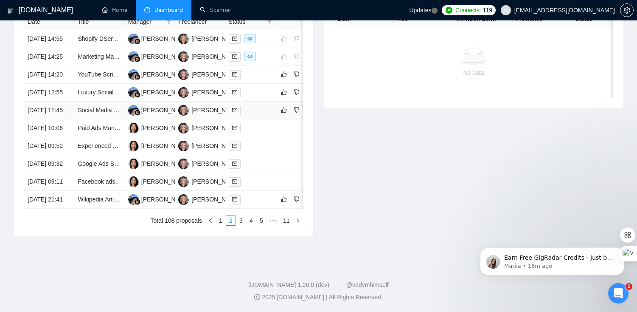
scroll to position [365, 0]
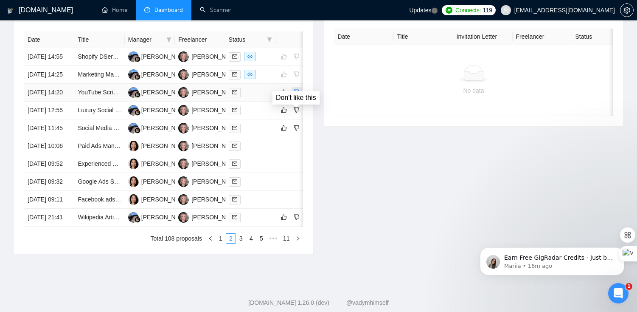
click at [300, 97] on button "button" at bounding box center [297, 92] width 10 height 10
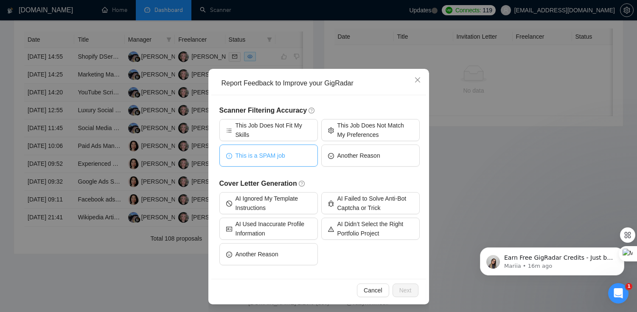
scroll to position [27, 0]
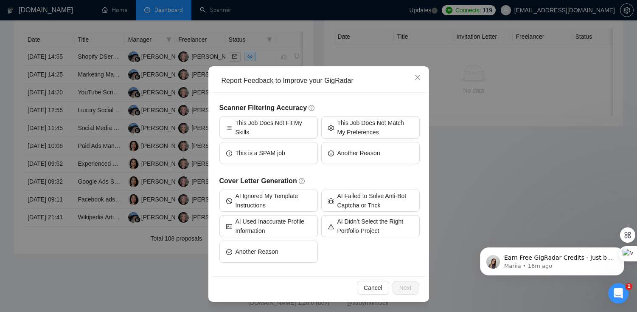
click at [449, 109] on div "Report Feedback to Improve your GigRadar Scanner Filtering Accuracy This Job Do…" at bounding box center [318, 156] width 637 height 312
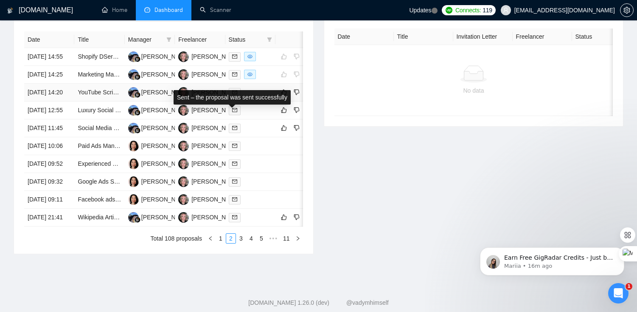
click at [232, 94] on icon "mail" at bounding box center [234, 92] width 5 height 4
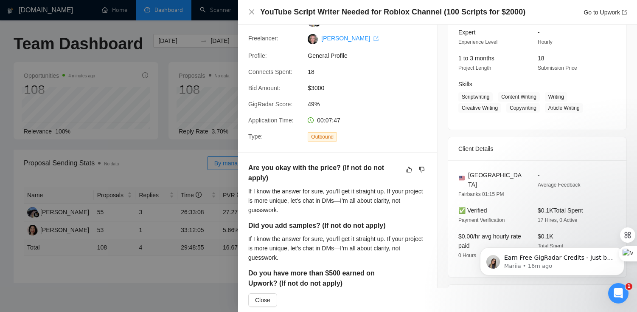
scroll to position [175, 0]
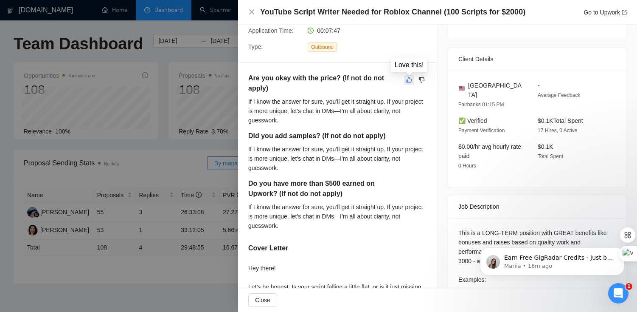
click at [408, 83] on button "button" at bounding box center [409, 80] width 10 height 10
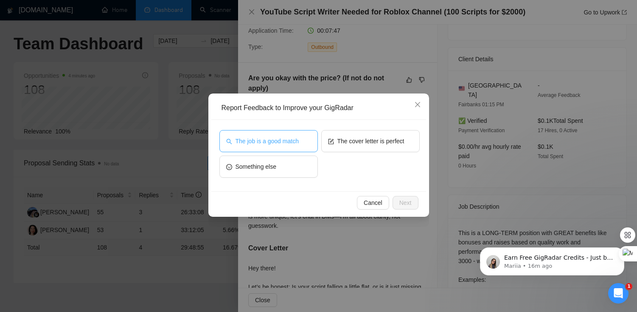
click at [281, 138] on span "The job is a good match" at bounding box center [267, 140] width 63 height 9
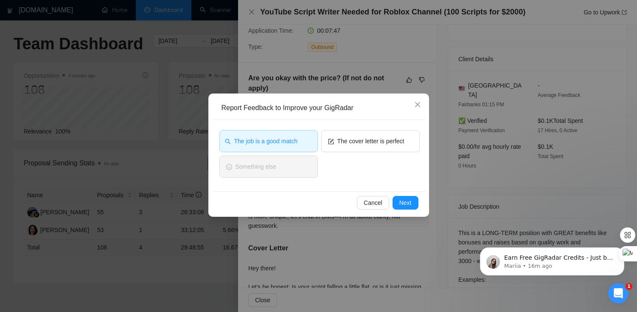
click at [419, 200] on div "Cancel Next" at bounding box center [318, 202] width 215 height 22
click at [412, 200] on button "Next" at bounding box center [406, 203] width 26 height 14
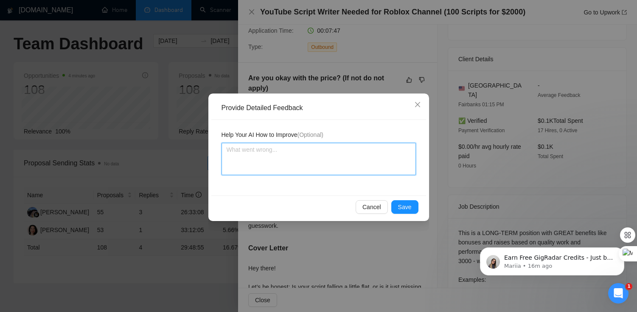
click at [376, 153] on textarea at bounding box center [319, 159] width 194 height 32
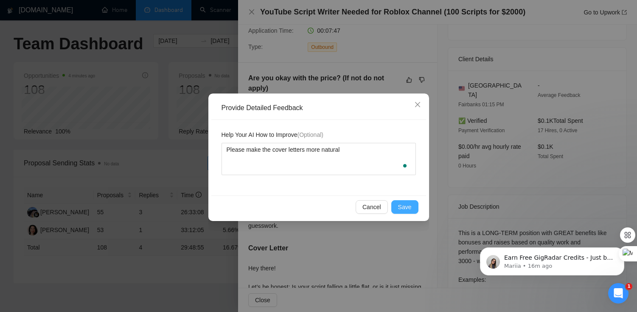
click at [413, 205] on button "Save" at bounding box center [404, 207] width 27 height 14
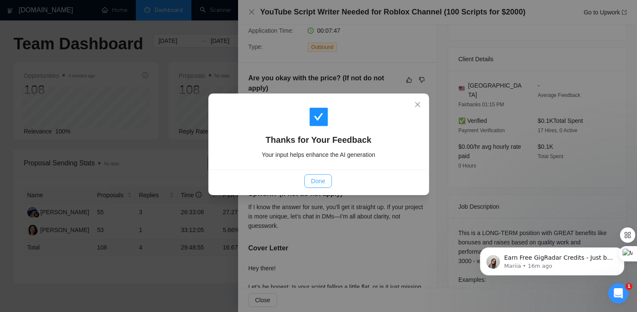
click at [320, 178] on span "Done" at bounding box center [318, 180] width 14 height 9
